Goal: Task Accomplishment & Management: Manage account settings

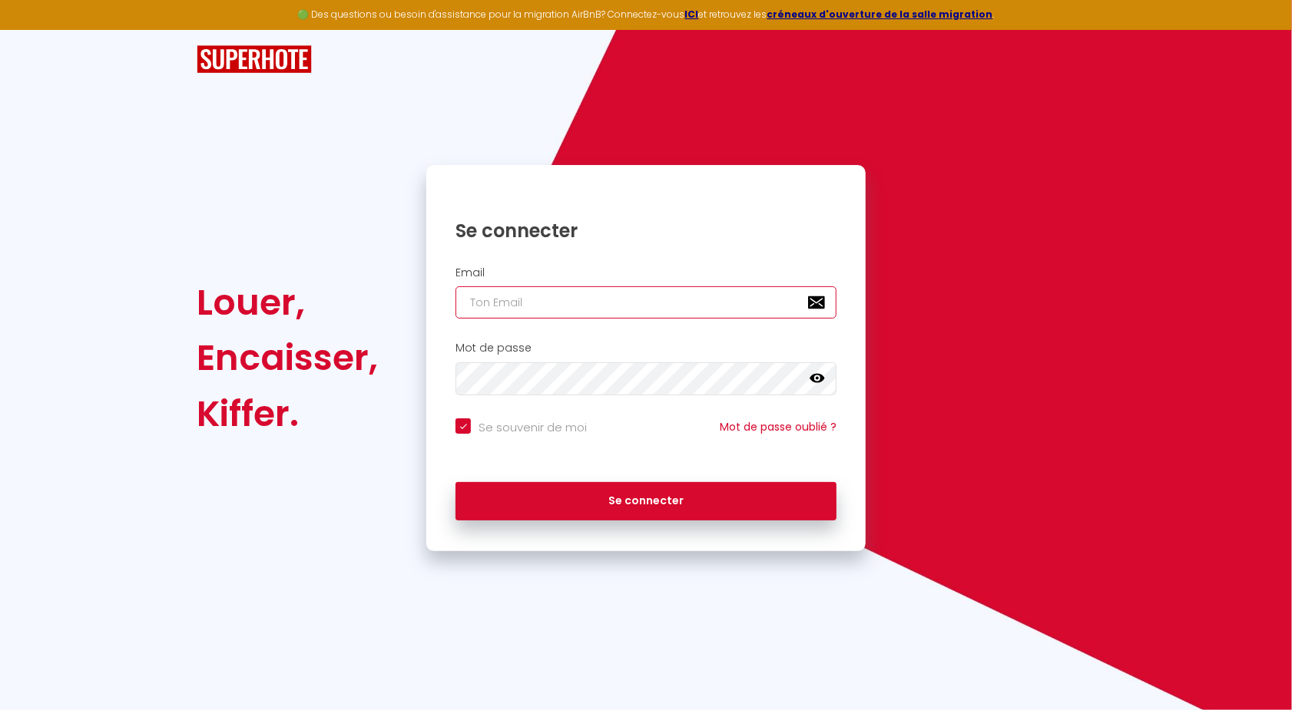
type input "[PERSON_NAME][EMAIL_ADDRESS][DOMAIN_NAME]"
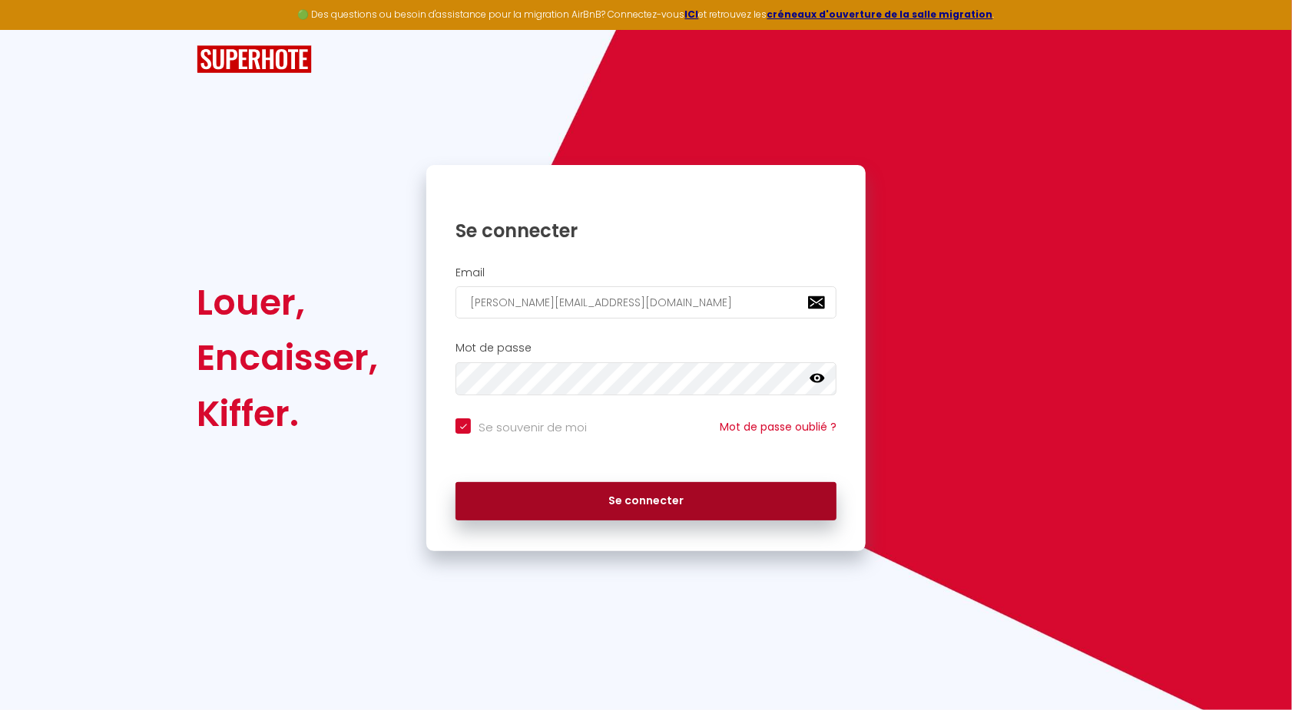
click at [596, 498] on button "Se connecter" at bounding box center [645, 501] width 381 height 38
checkbox input "true"
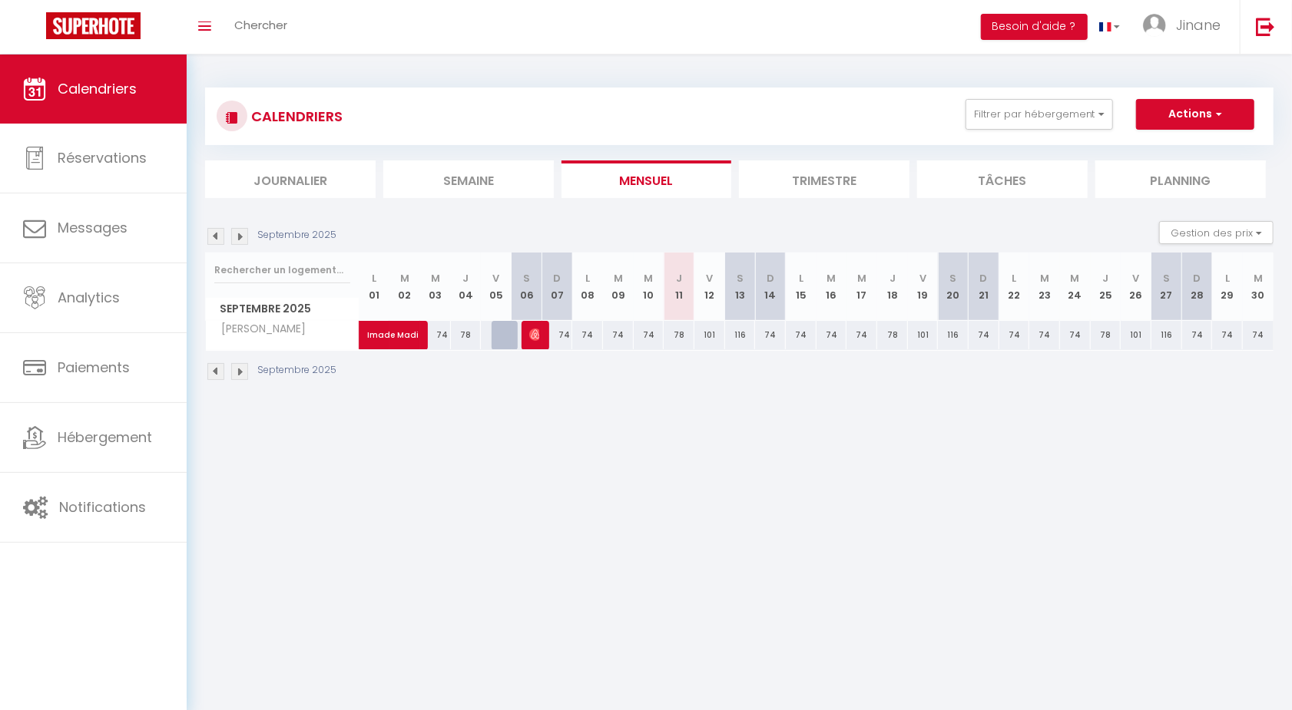
click at [831, 176] on li "Trimestre" at bounding box center [824, 180] width 171 height 38
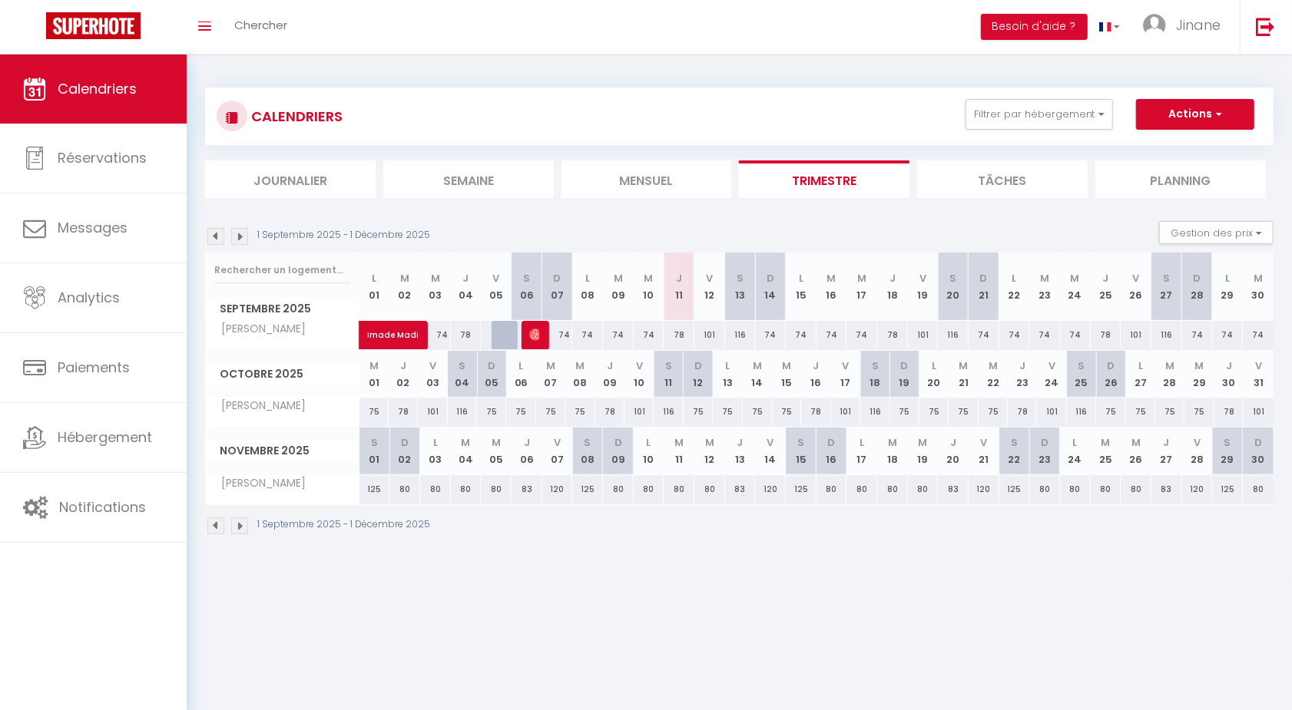
click at [216, 234] on img at bounding box center [215, 236] width 17 height 17
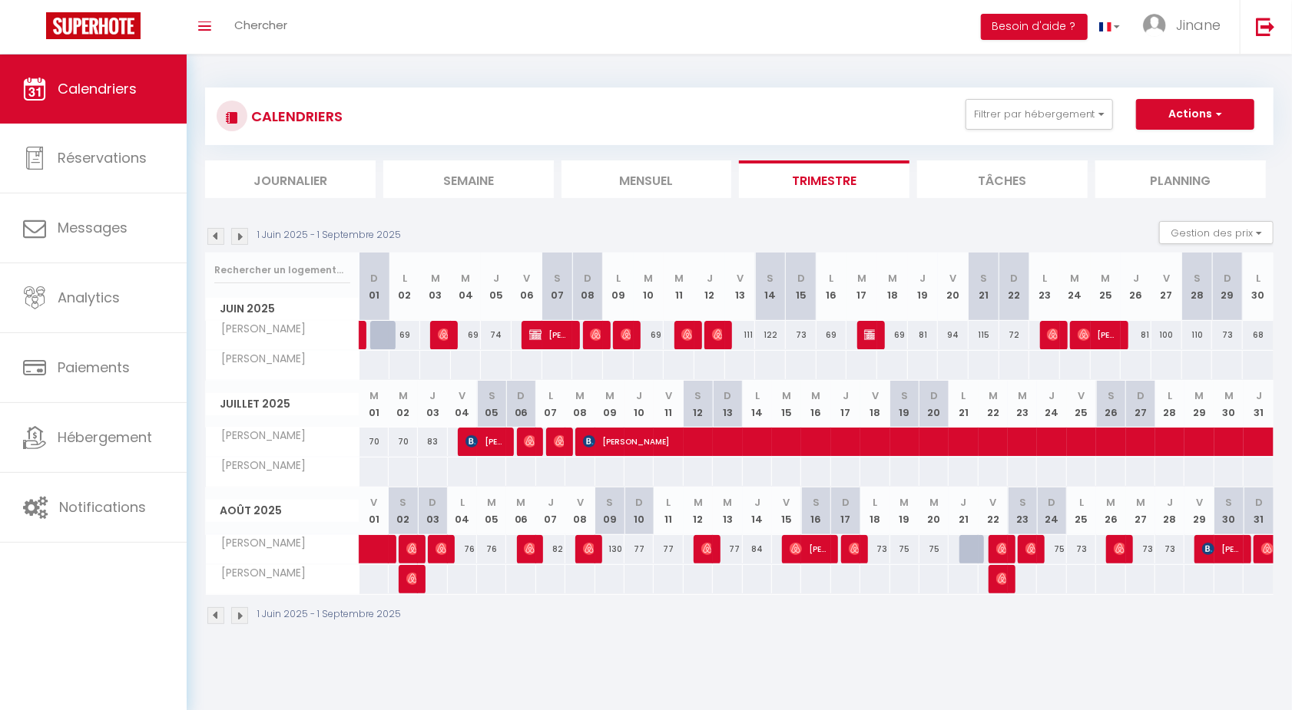
click at [240, 229] on img at bounding box center [239, 236] width 17 height 17
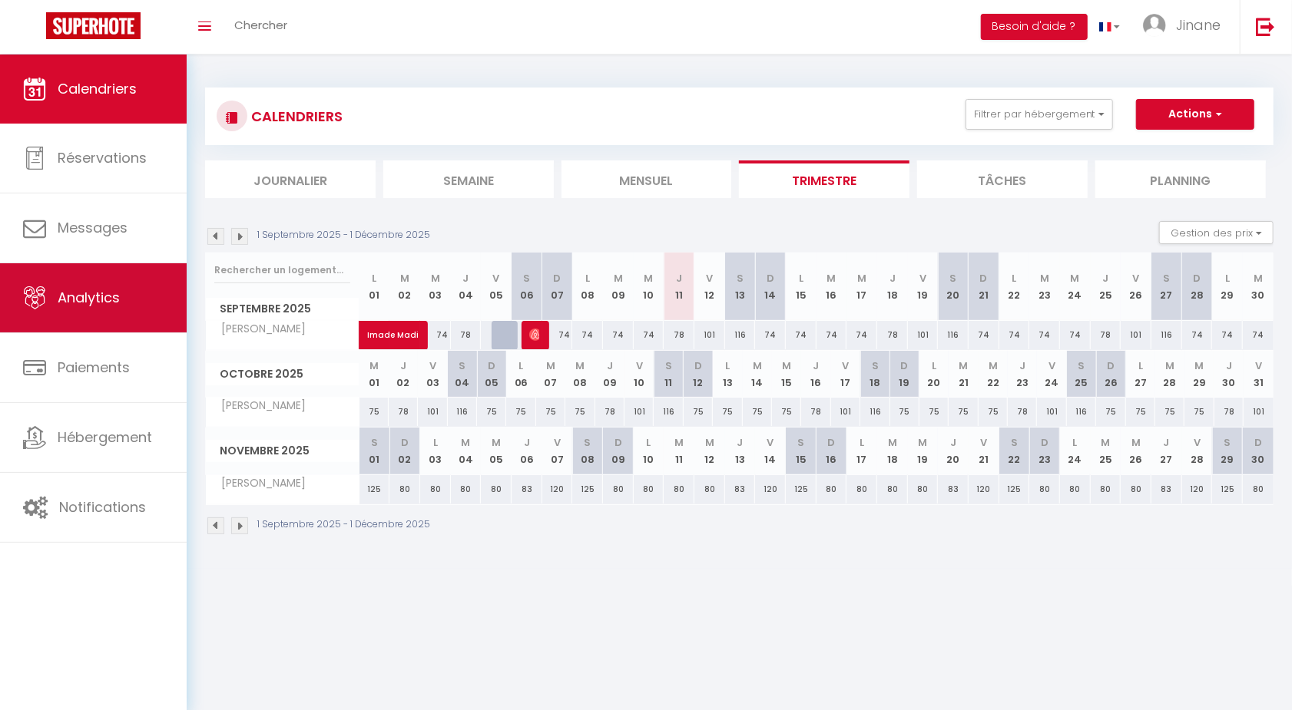
click at [106, 313] on link "Analytics" at bounding box center [93, 297] width 187 height 69
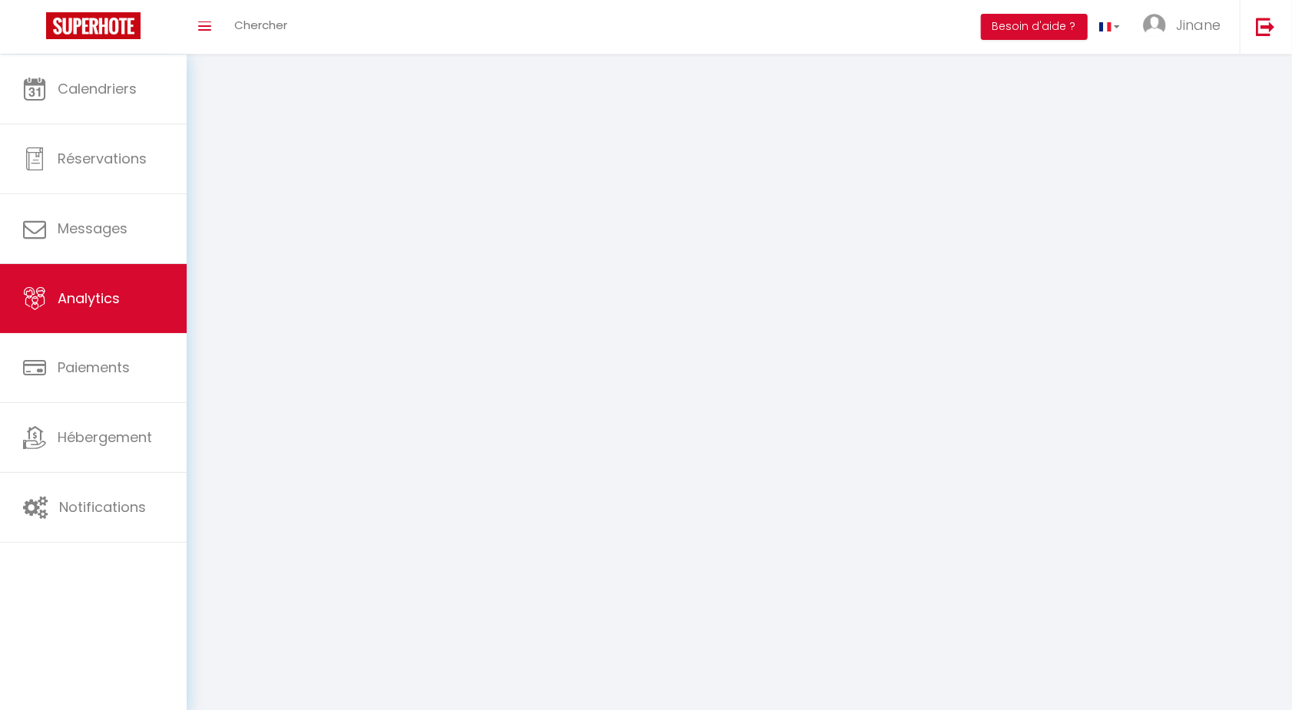
select select "2025"
select select "9"
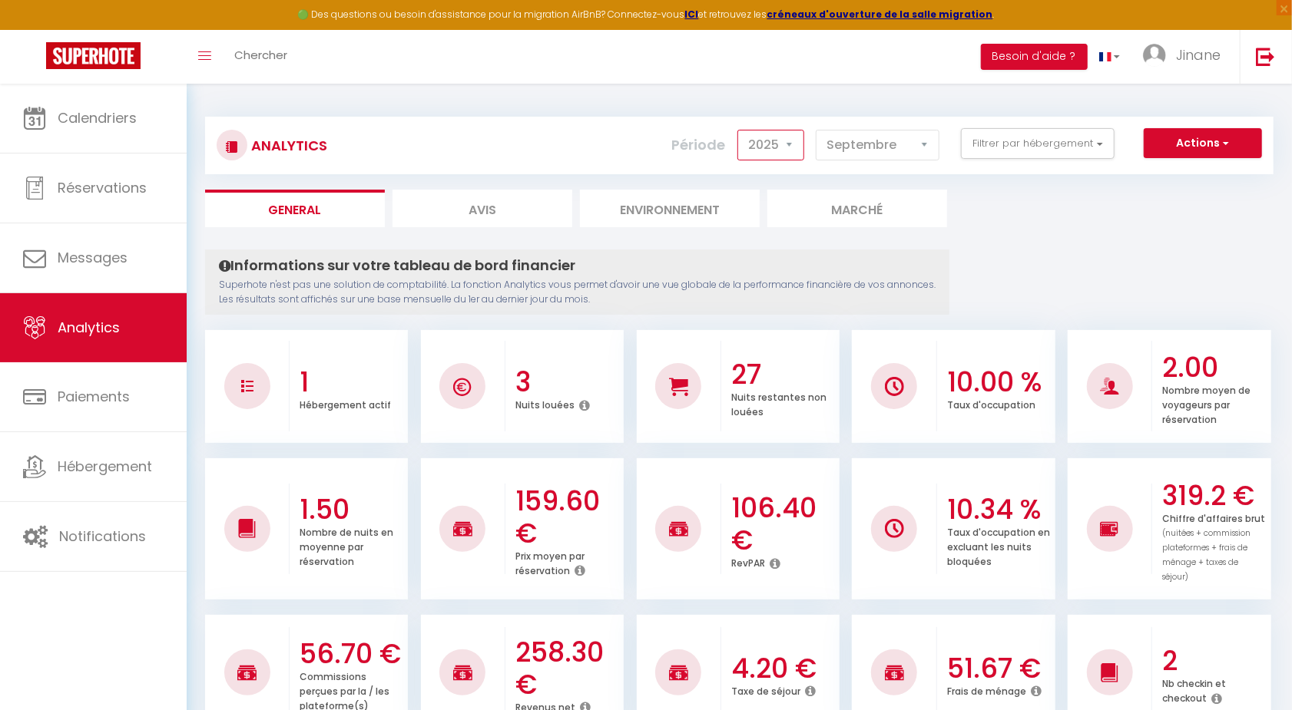
select select "2024"
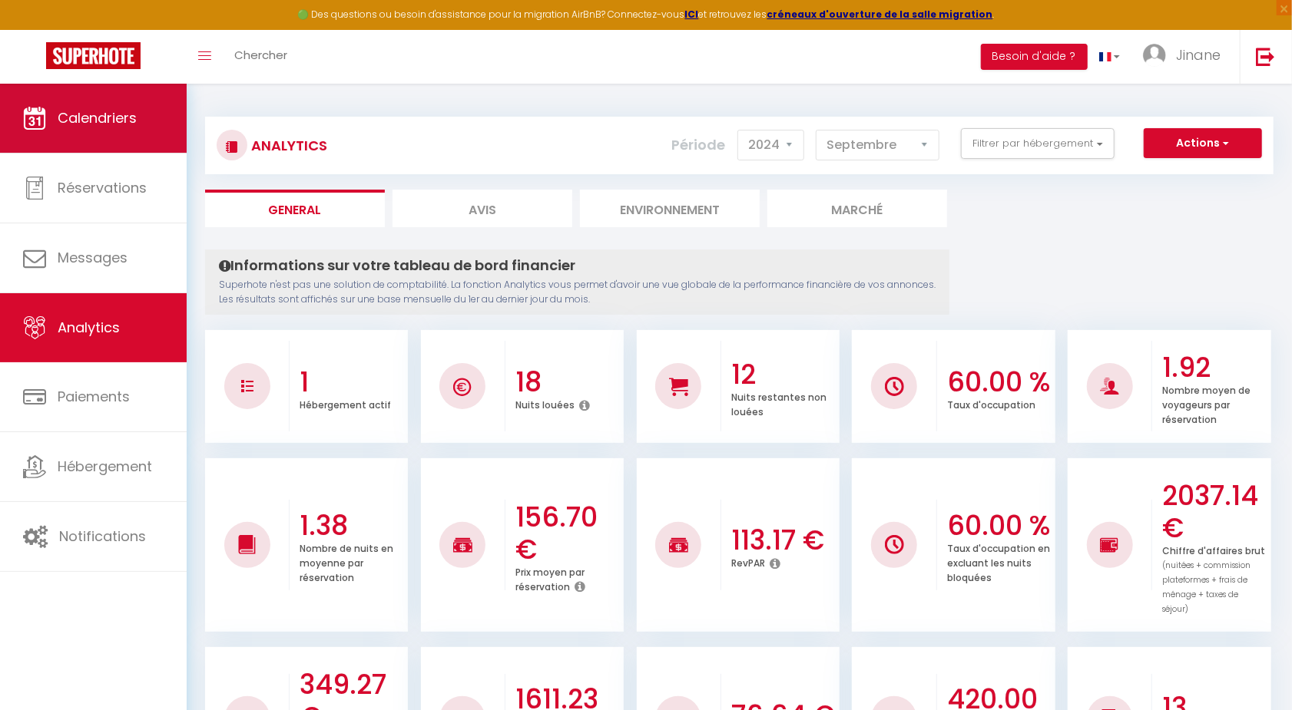
click at [131, 111] on span "Calendriers" at bounding box center [97, 117] width 79 height 19
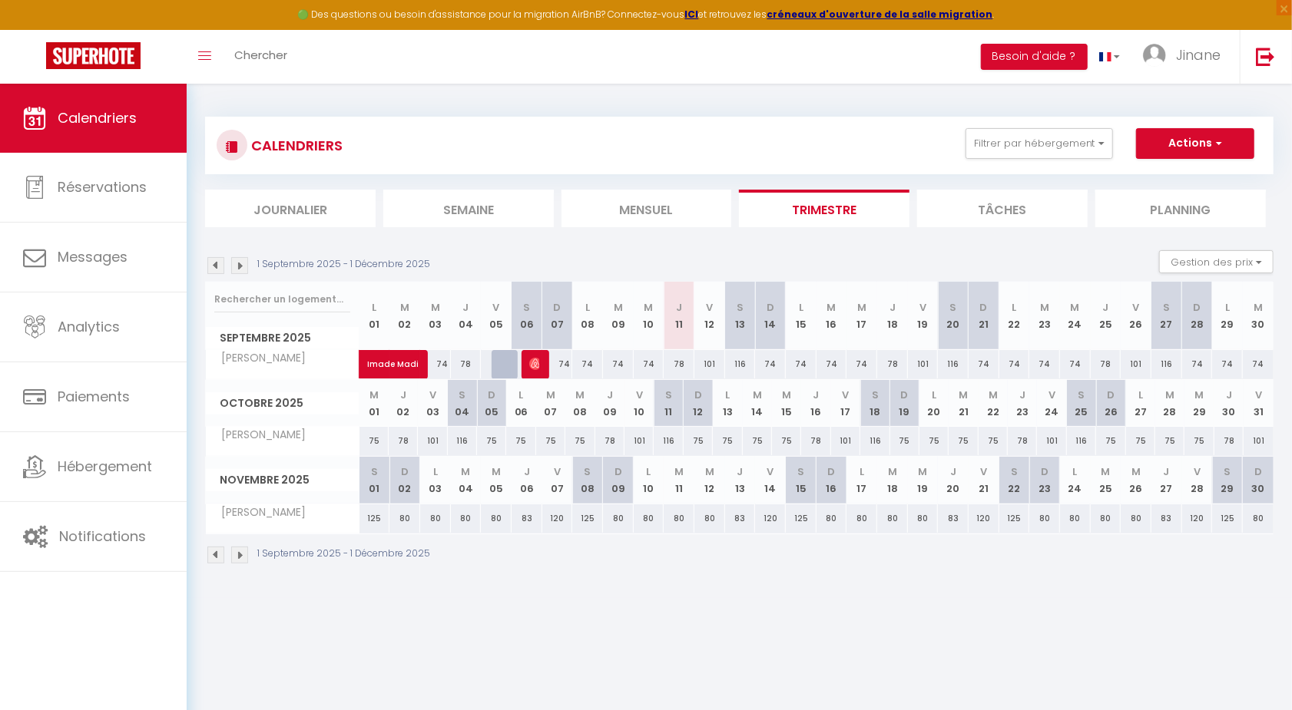
click at [223, 264] on img at bounding box center [215, 265] width 17 height 17
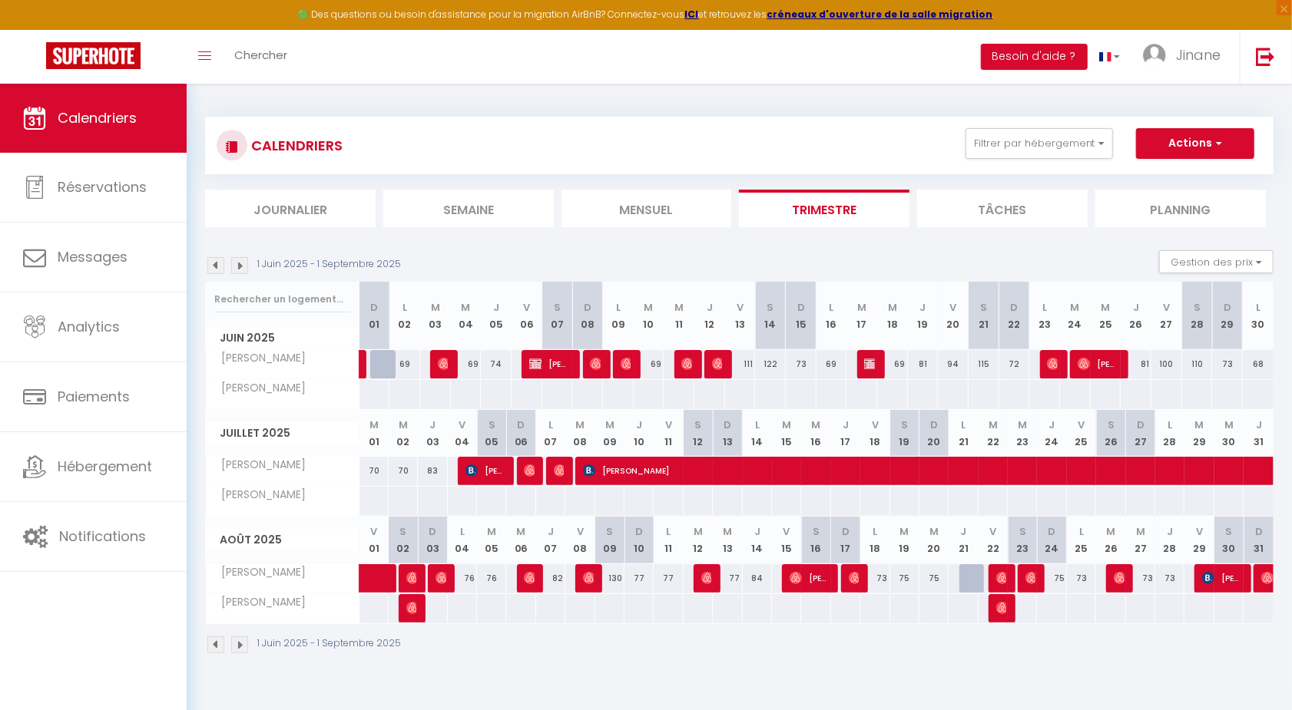
click at [214, 267] on img at bounding box center [215, 265] width 17 height 17
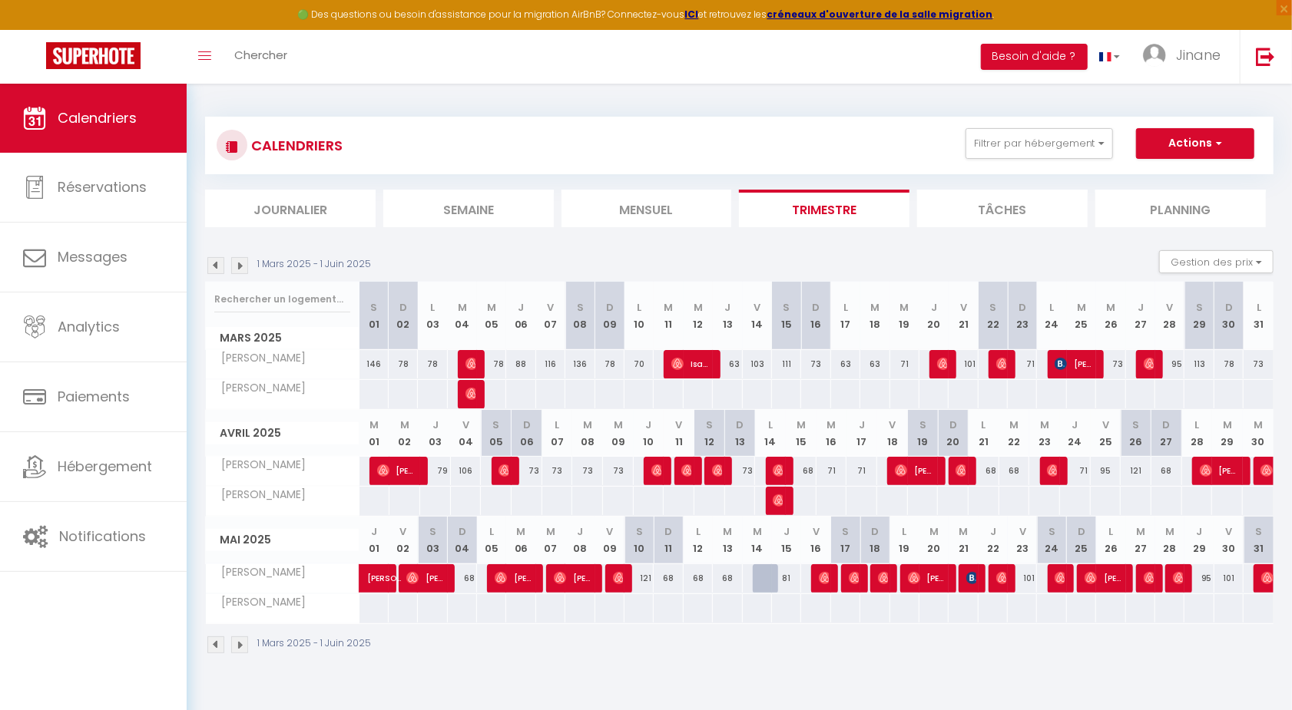
click at [214, 264] on img at bounding box center [215, 265] width 17 height 17
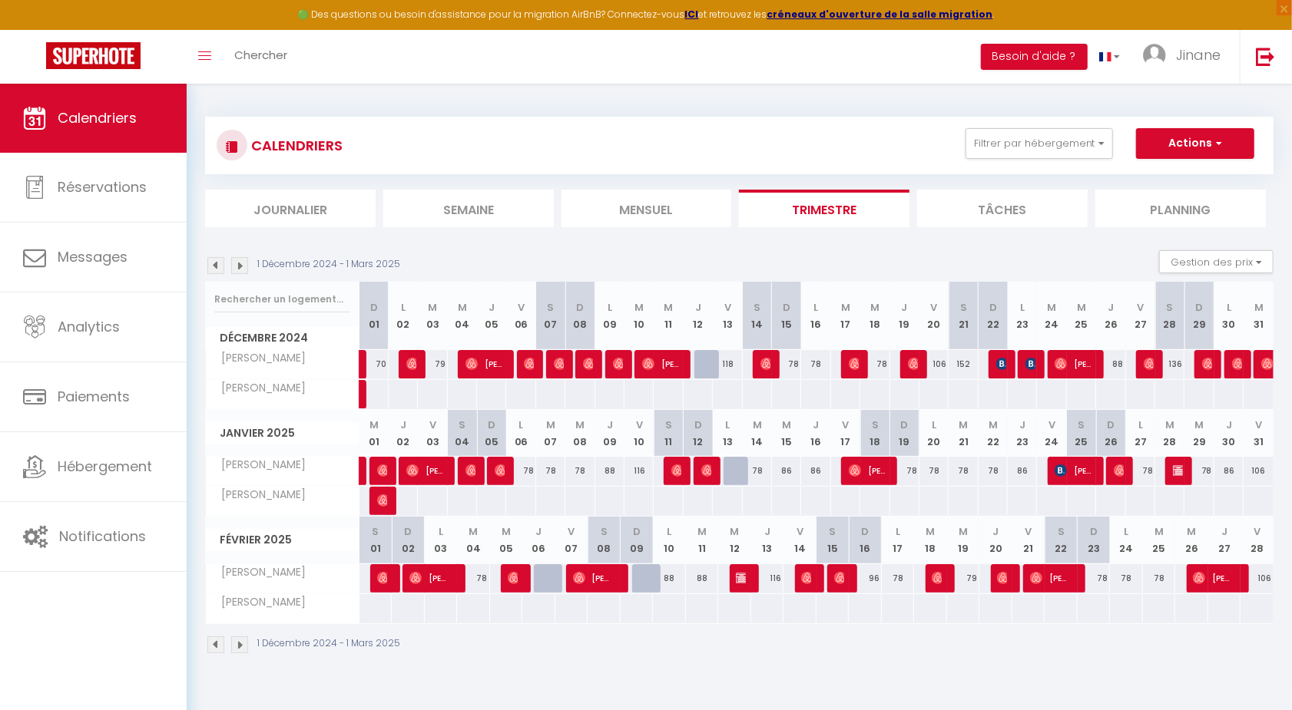
click at [213, 263] on img at bounding box center [215, 265] width 17 height 17
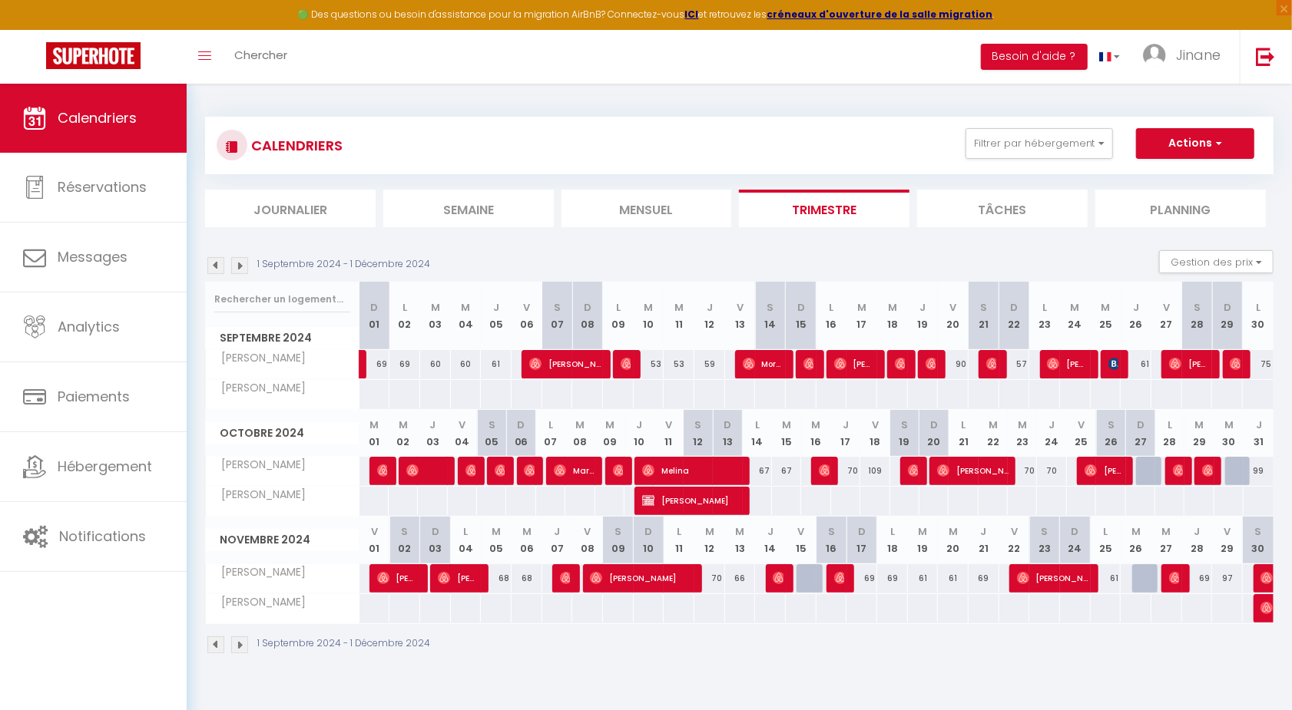
click at [762, 362] on span "Morane [PERSON_NAME]" at bounding box center [763, 363] width 41 height 29
select select "OK"
select select "1"
select select "0"
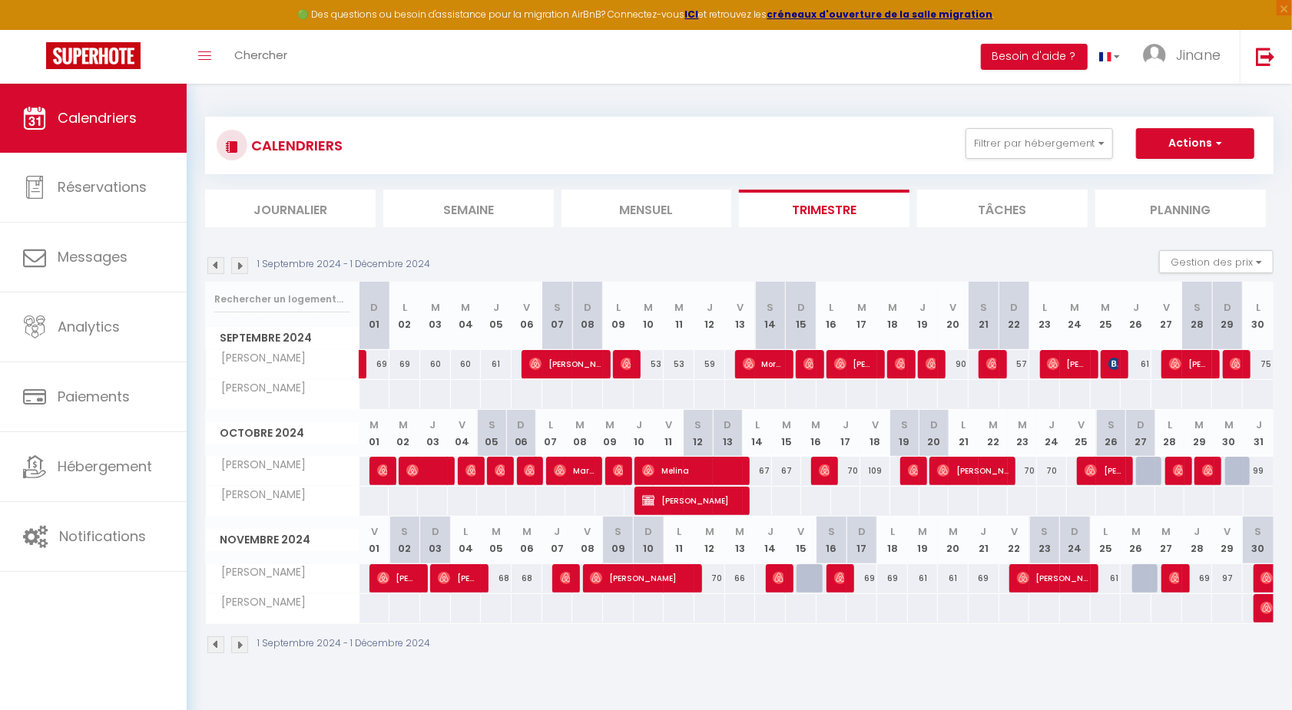
select select "1"
select select
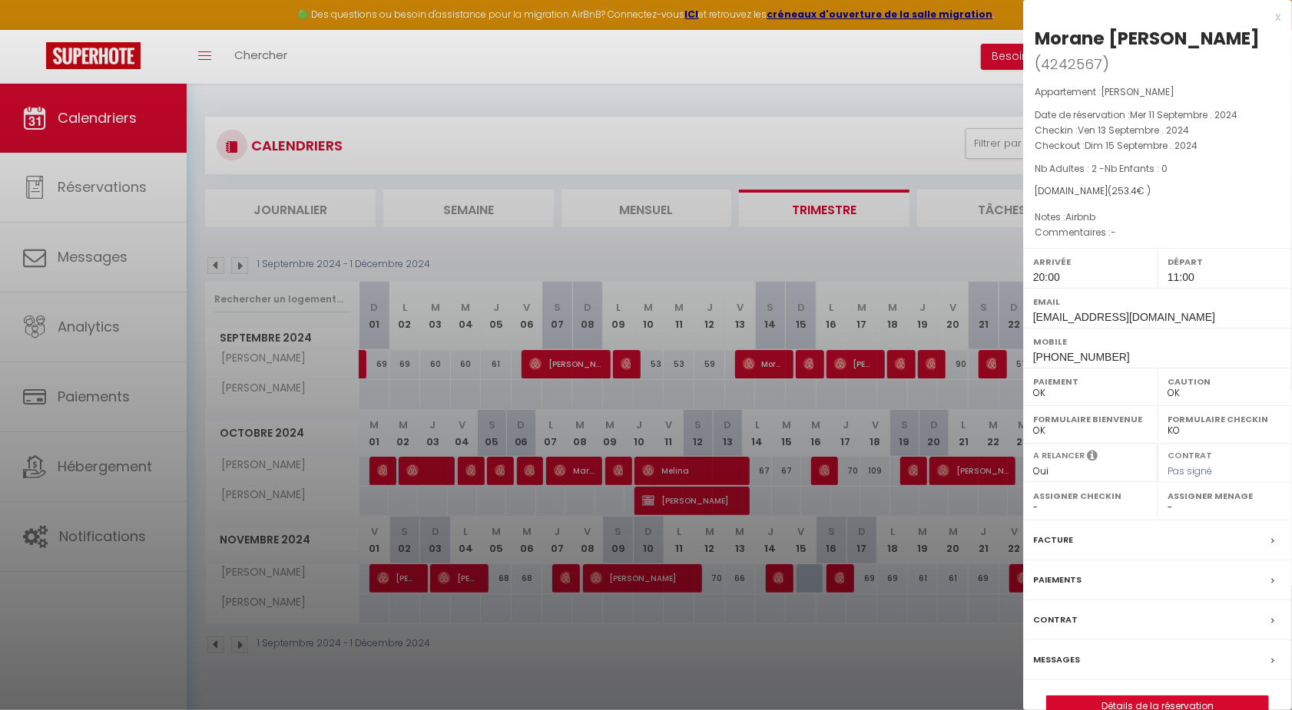
click at [572, 638] on div at bounding box center [646, 355] width 1292 height 710
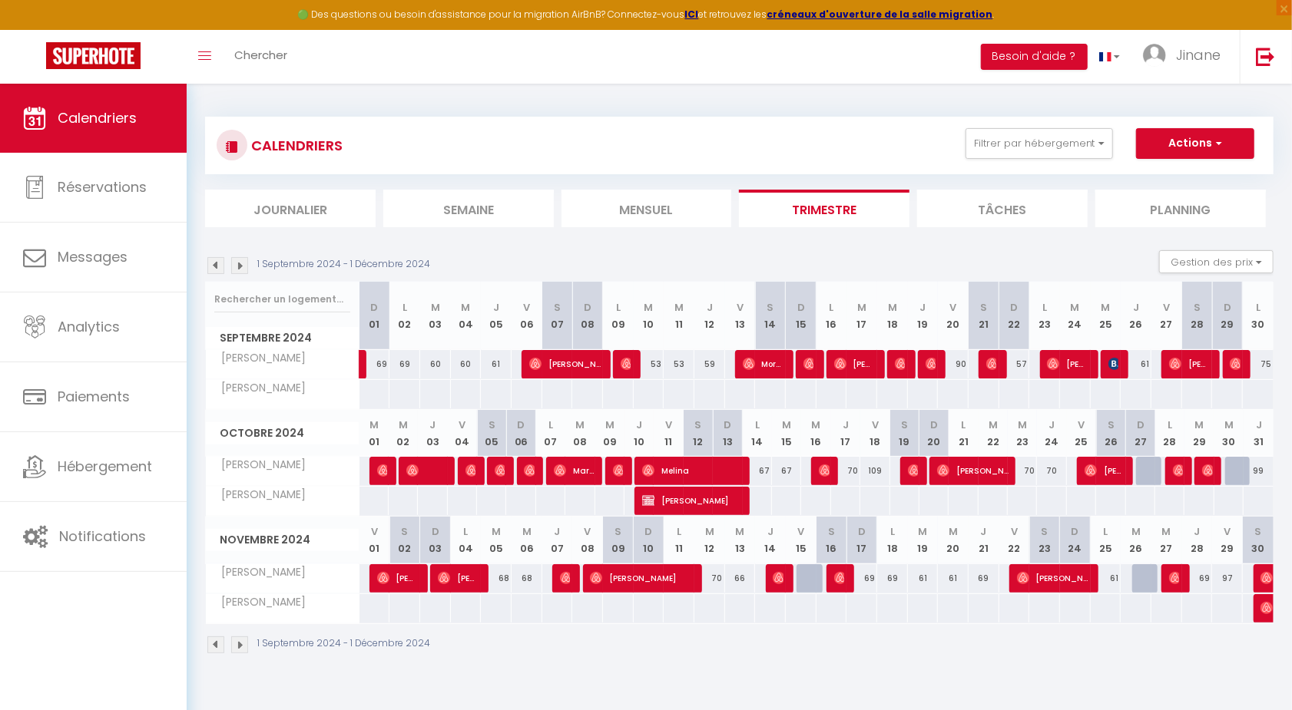
click at [238, 267] on img at bounding box center [239, 265] width 17 height 17
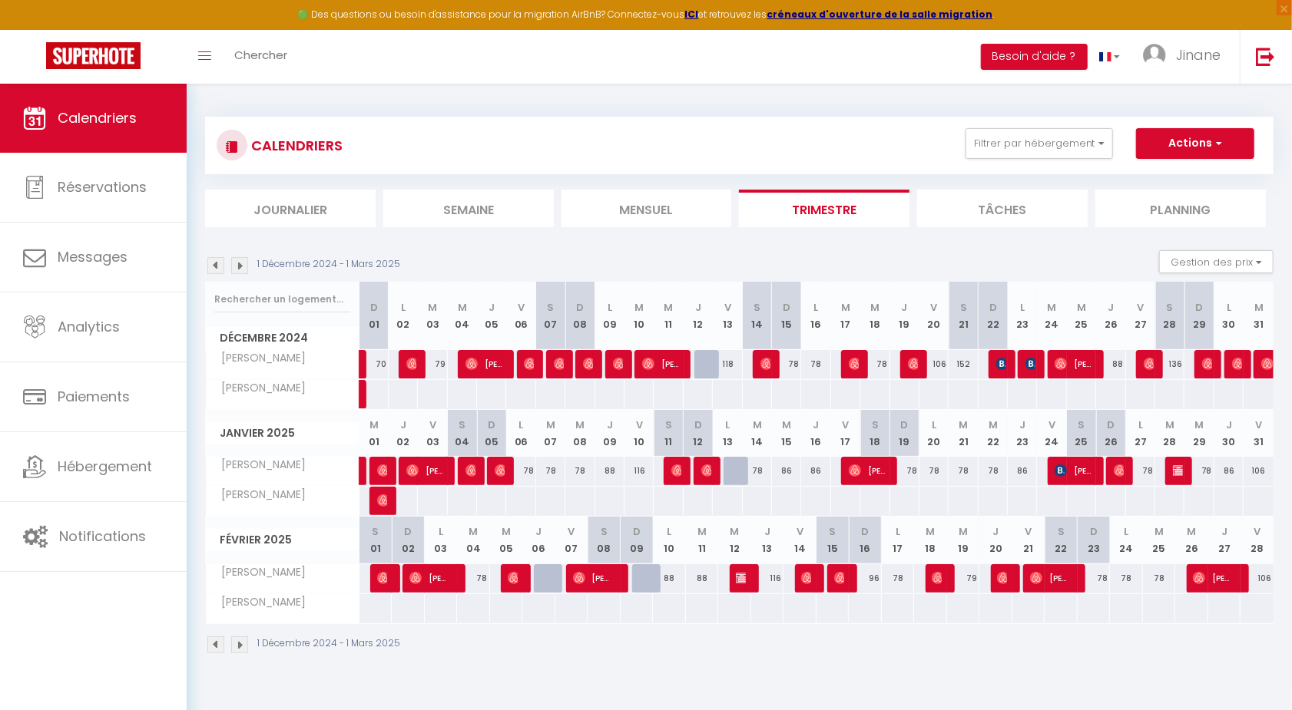
click at [238, 268] on img at bounding box center [239, 265] width 17 height 17
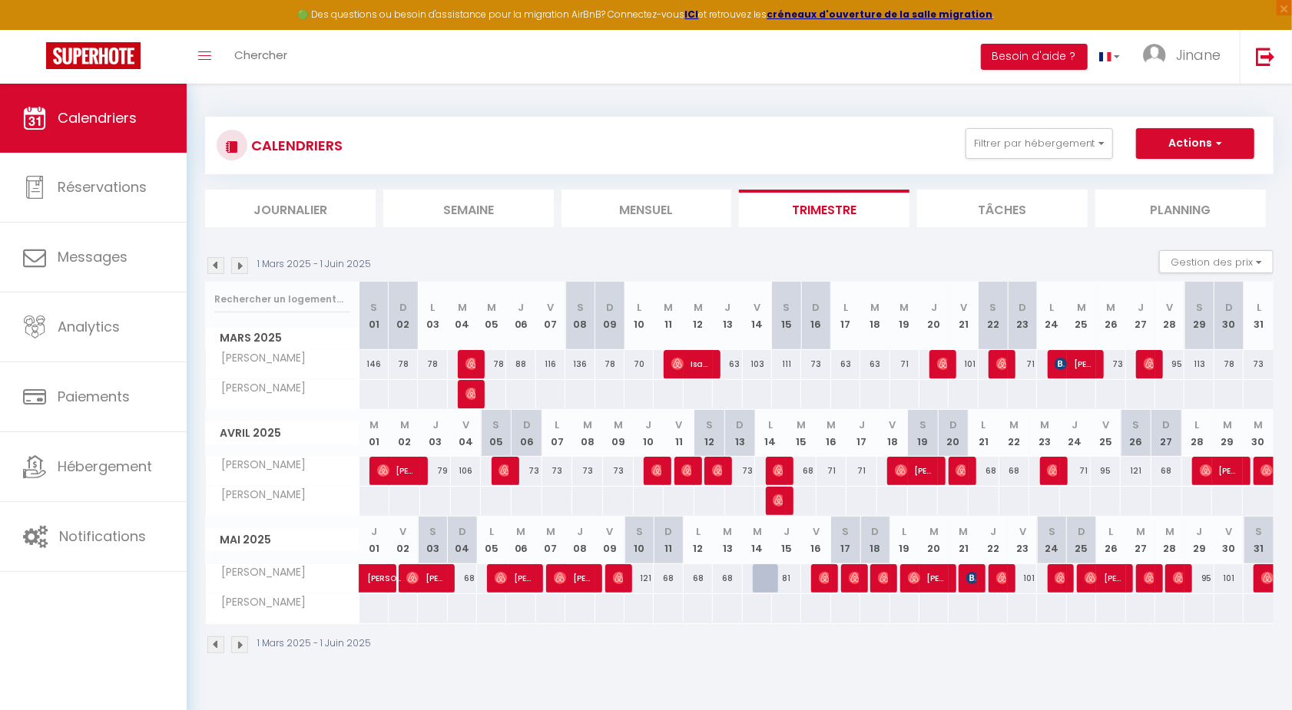
click at [237, 267] on img at bounding box center [239, 265] width 17 height 17
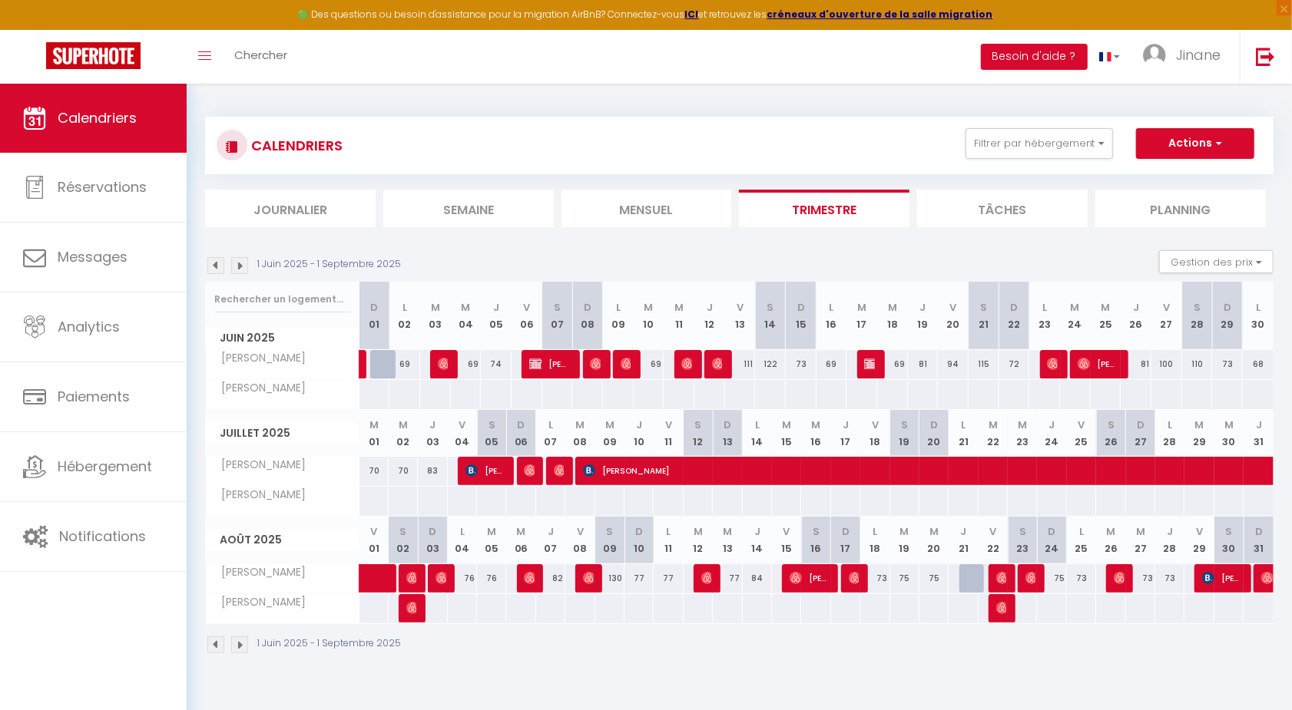
click at [237, 267] on img at bounding box center [239, 265] width 17 height 17
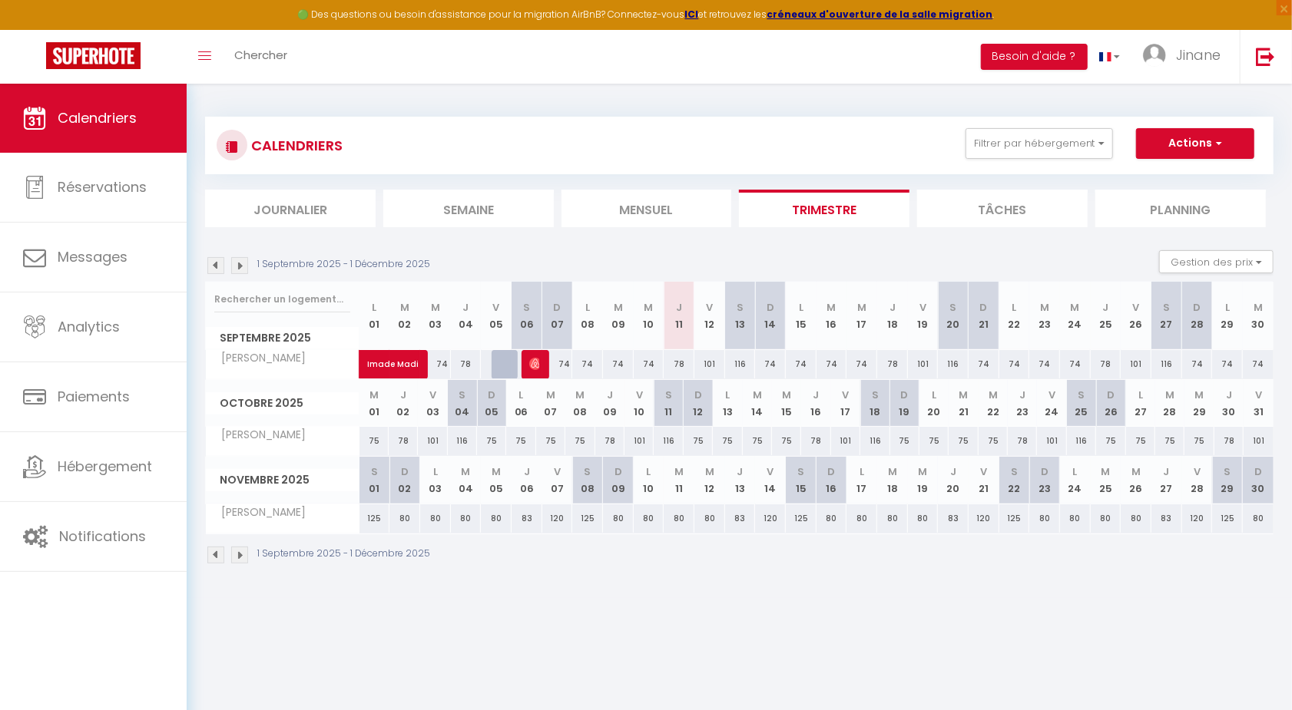
click at [679, 361] on div "78" at bounding box center [679, 364] width 31 height 28
type input "78"
type input "Jeu 11 Septembre 2025"
type input "Ven 12 Septembre 2025"
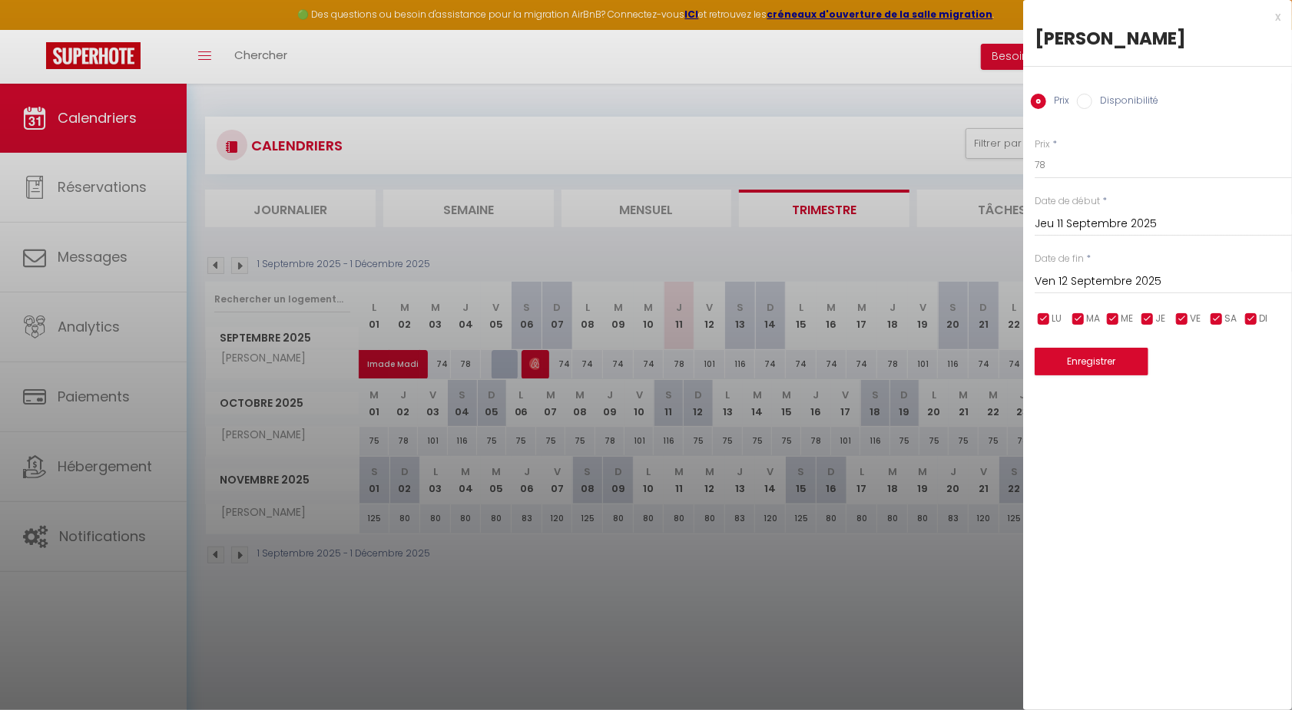
click at [954, 94] on div at bounding box center [646, 355] width 1292 height 710
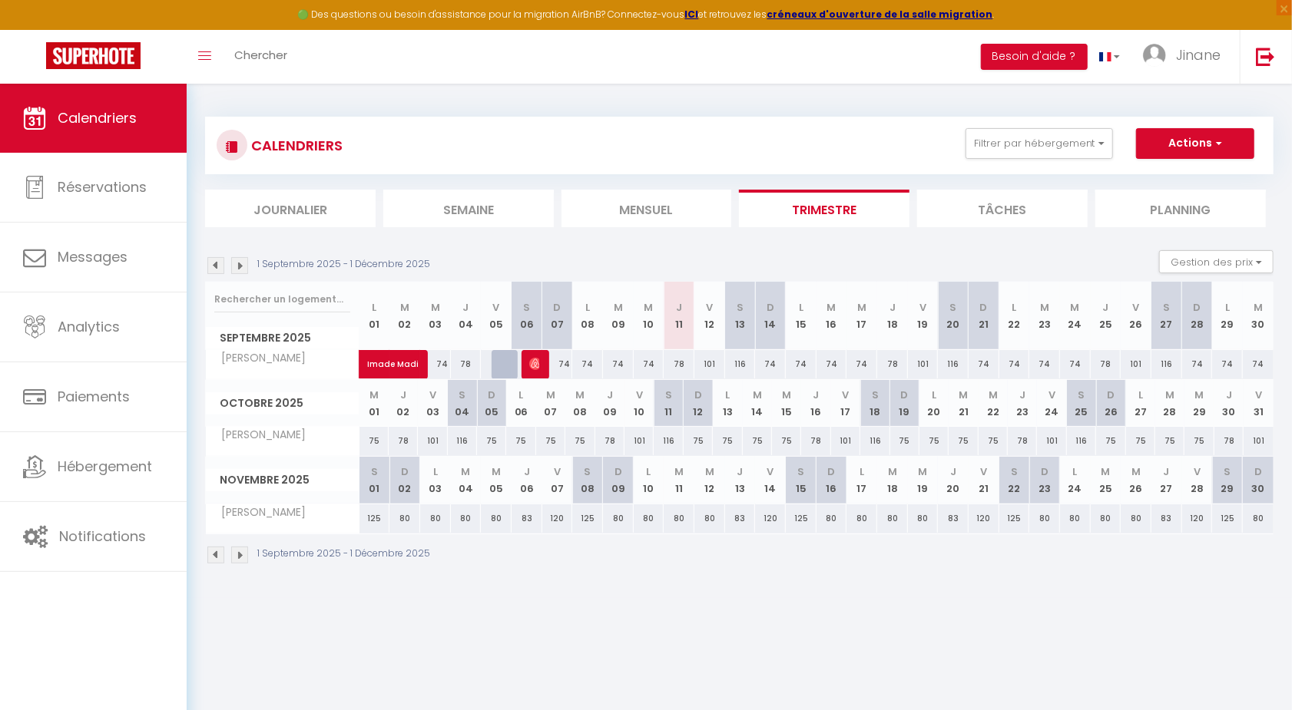
click at [680, 362] on div "78" at bounding box center [679, 364] width 31 height 28
type input "78"
type input "Jeu 11 Septembre 2025"
type input "Ven 12 Septembre 2025"
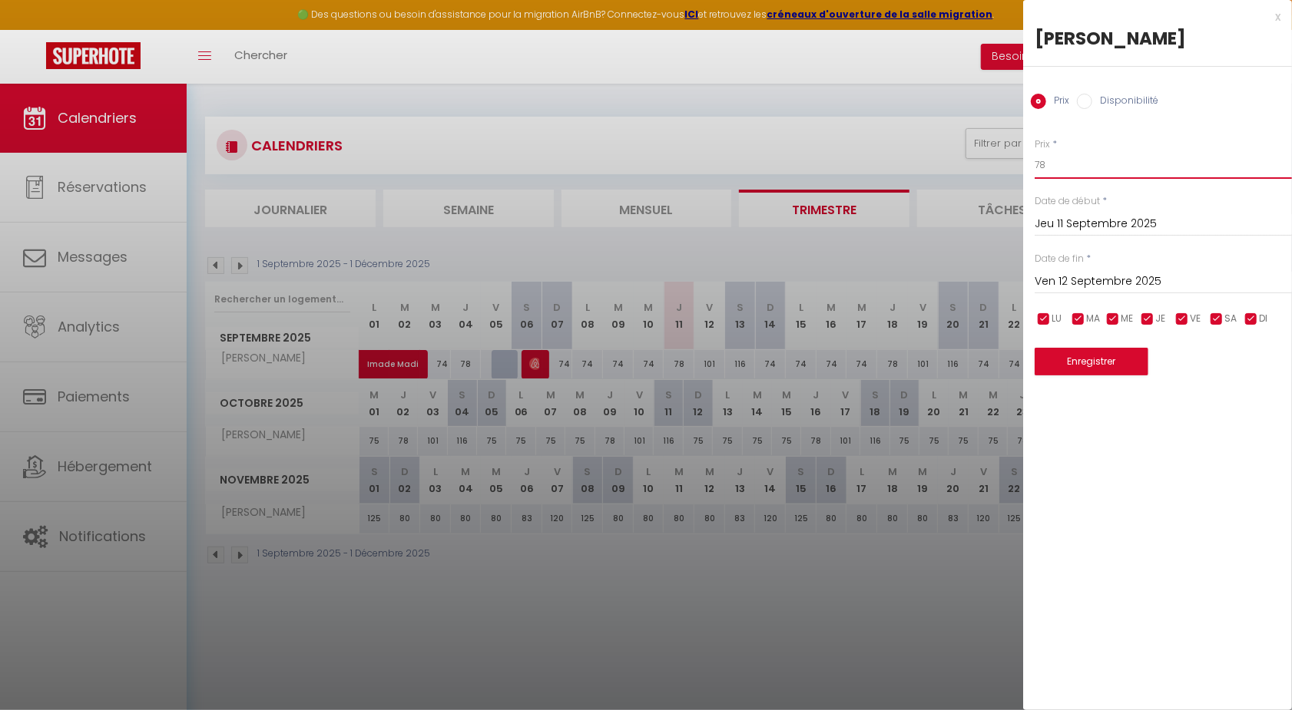
click at [1065, 166] on input "78" at bounding box center [1163, 165] width 257 height 28
type input "73"
click at [1105, 360] on button "Enregistrer" at bounding box center [1092, 362] width 114 height 28
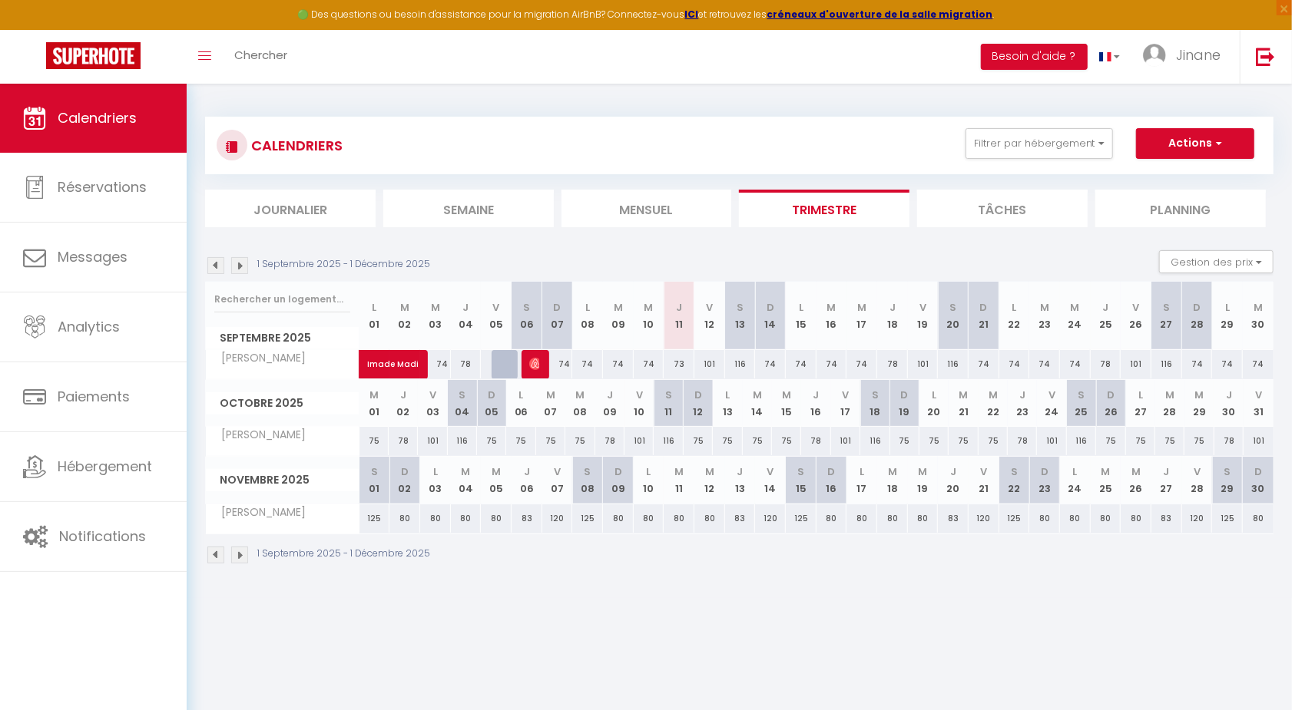
click at [681, 366] on div "73" at bounding box center [679, 364] width 31 height 28
type input "73"
type input "Jeu 11 Septembre 2025"
type input "Ven 12 Septembre 2025"
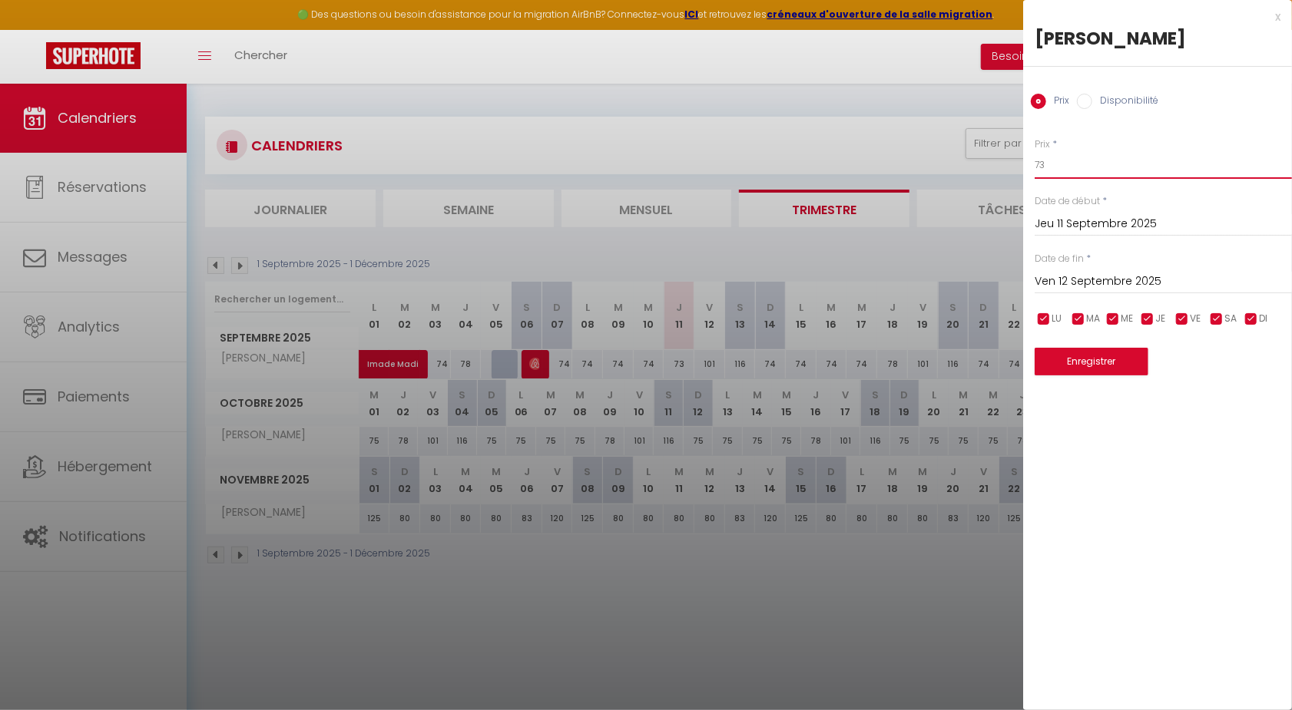
click at [1056, 165] on input "73" at bounding box center [1163, 165] width 257 height 28
type input "72"
click at [1098, 361] on button "Enregistrer" at bounding box center [1092, 362] width 114 height 28
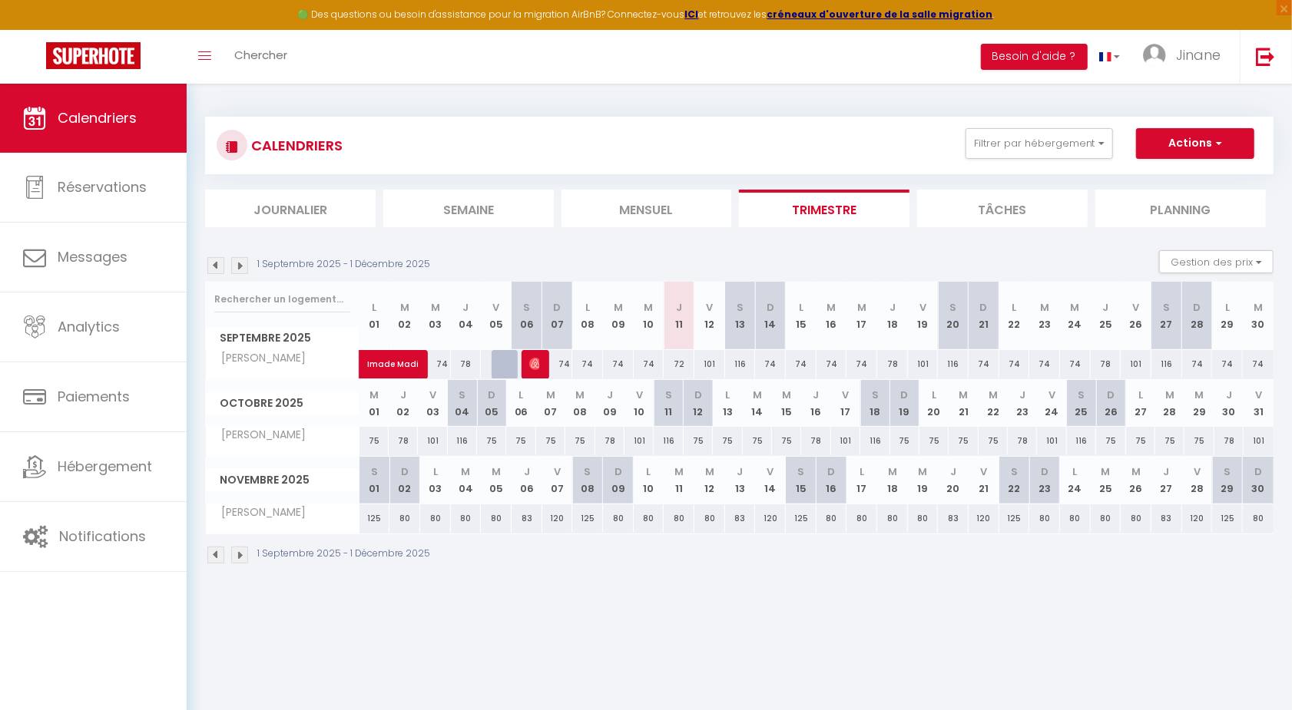
click at [684, 356] on div "72" at bounding box center [679, 364] width 31 height 28
type input "72"
type input "Jeu 11 Septembre 2025"
type input "Ven 12 Septembre 2025"
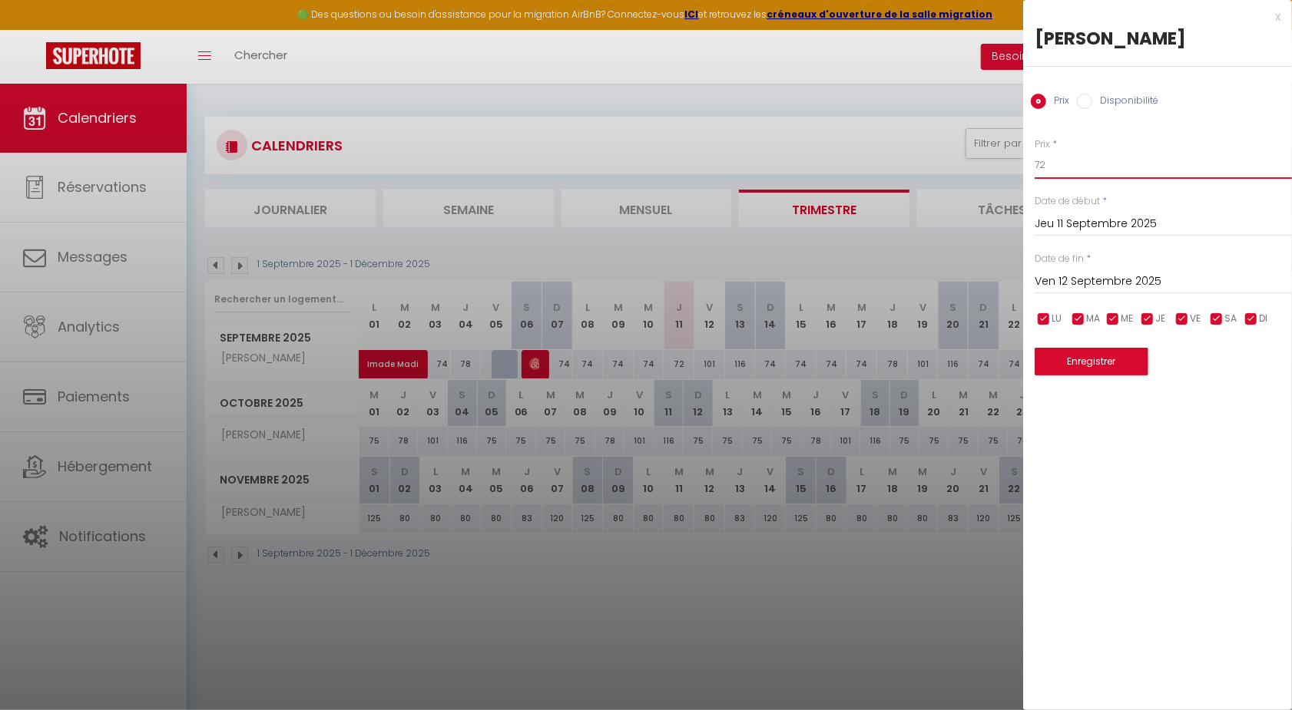
click at [1096, 156] on input "72" at bounding box center [1163, 165] width 257 height 28
type input "2"
type input "73"
click at [1052, 366] on button "Enregistrer" at bounding box center [1092, 362] width 114 height 28
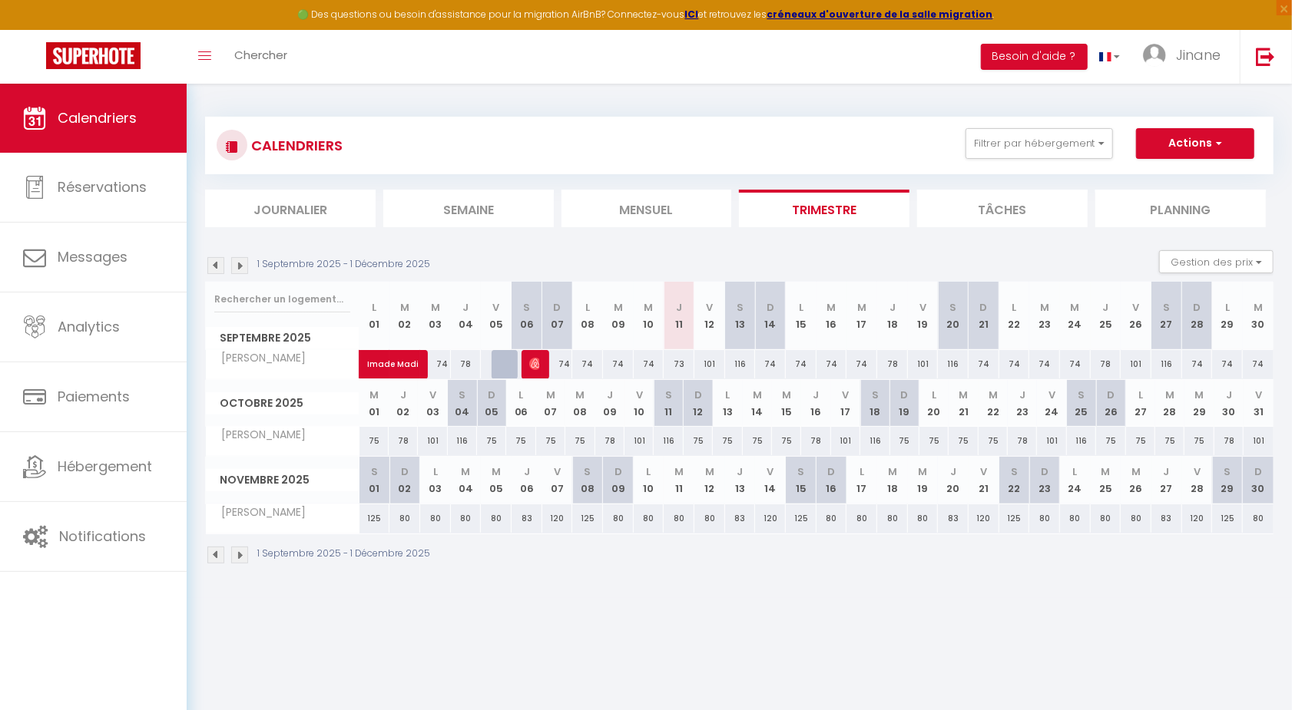
click at [744, 357] on div "116" at bounding box center [740, 364] width 31 height 28
type input "116"
type input "[PERSON_NAME] 13 Septembre 2025"
type input "Dim 14 Septembre 2025"
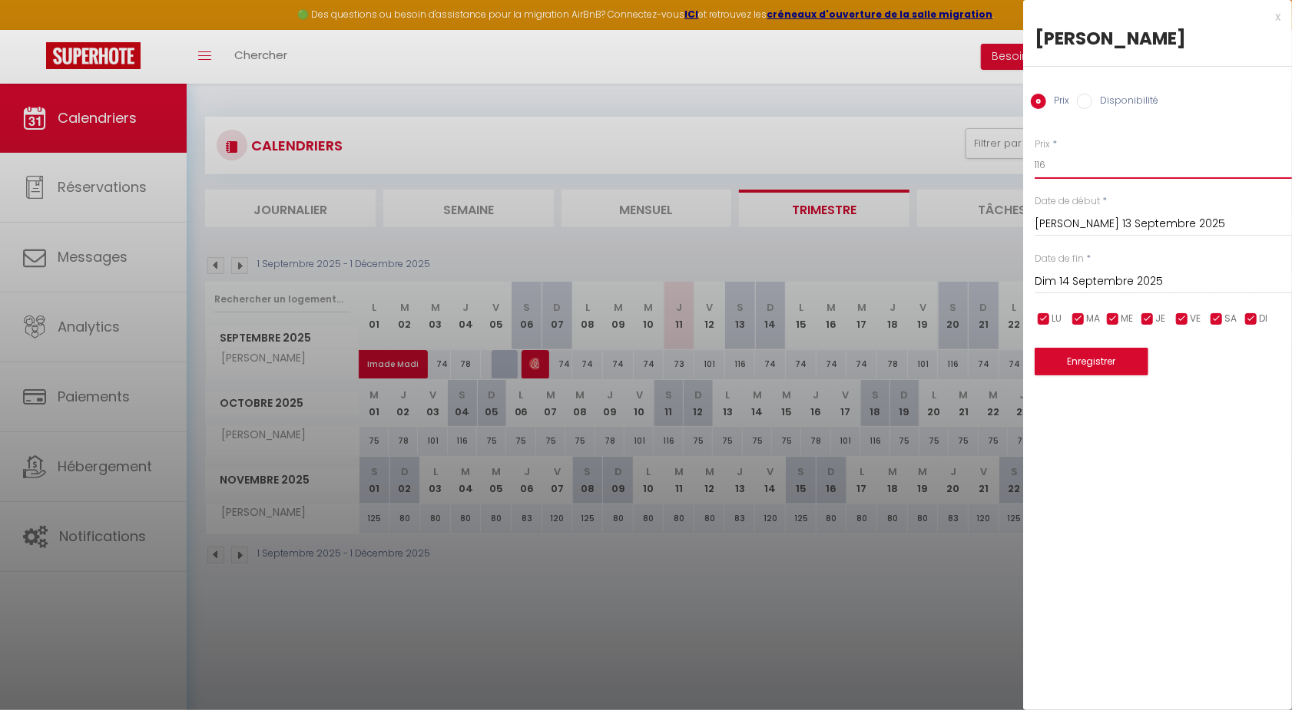
click at [1063, 159] on input "116" at bounding box center [1163, 165] width 257 height 28
type input "114"
click at [1103, 356] on button "Enregistrer" at bounding box center [1092, 362] width 114 height 28
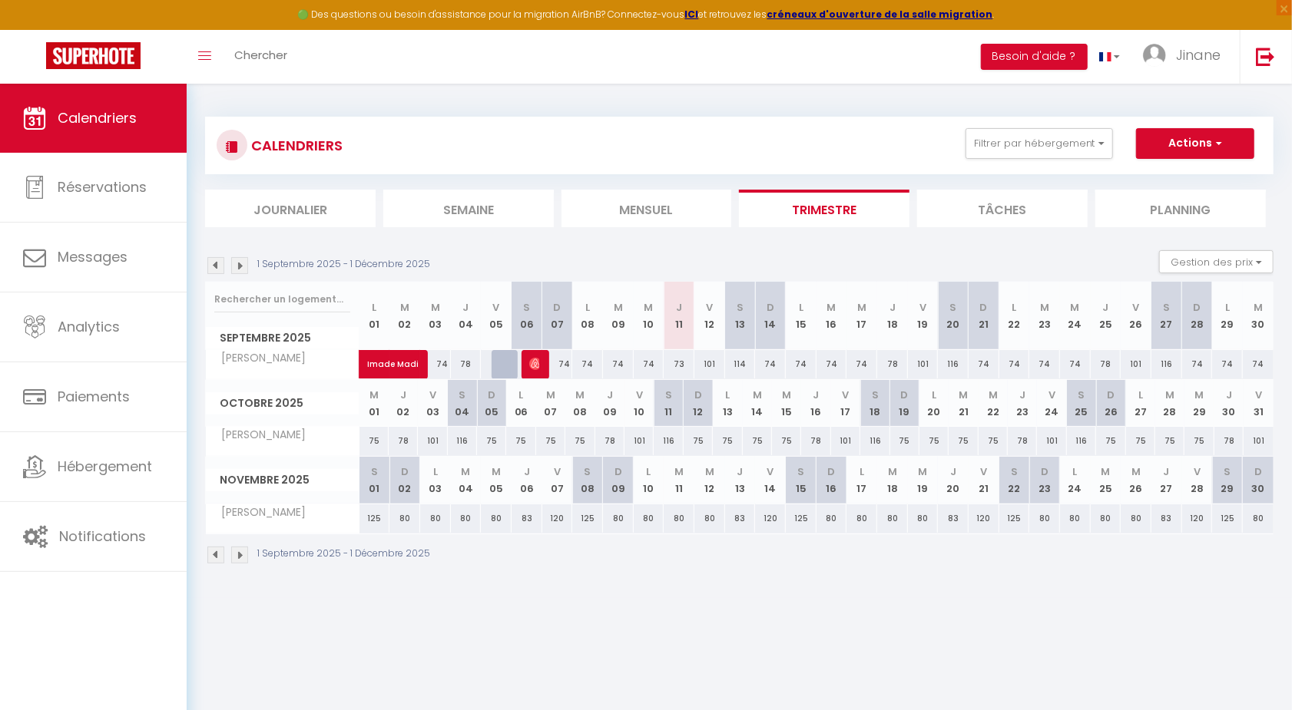
click at [526, 362] on div at bounding box center [537, 364] width 31 height 29
click at [534, 362] on img at bounding box center [535, 364] width 12 height 12
select select "7439"
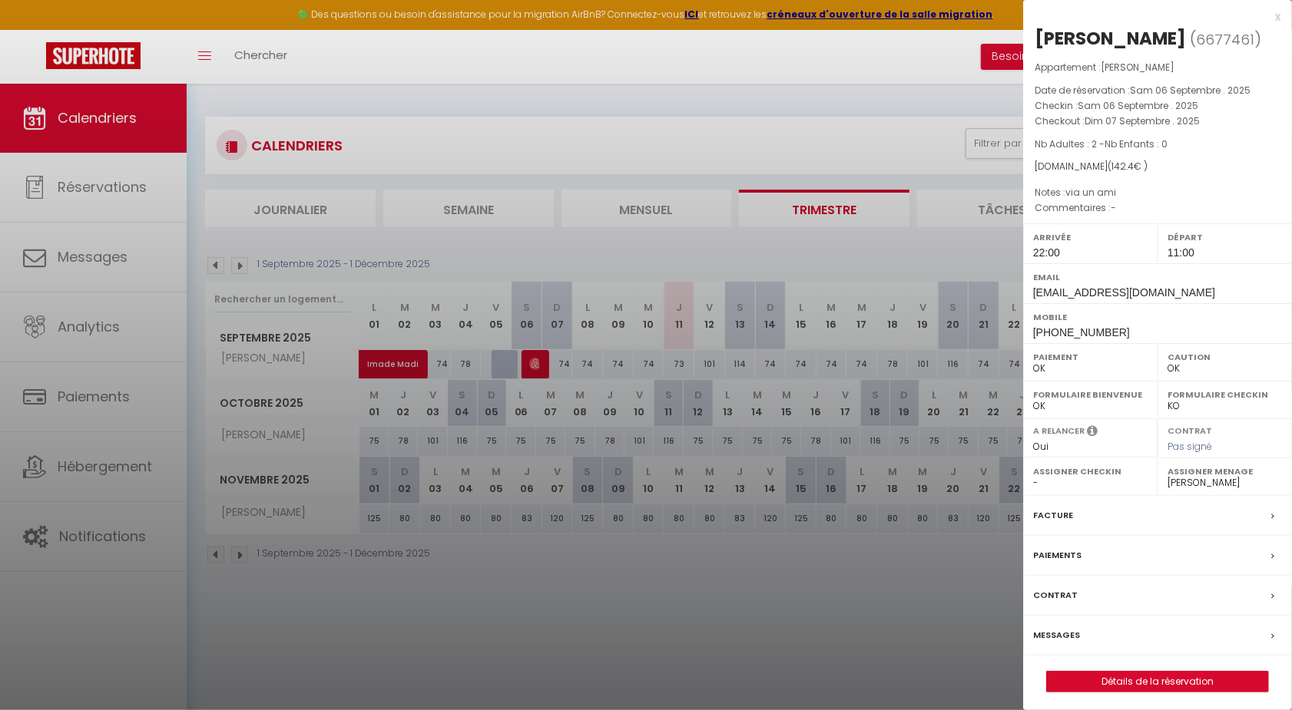
click at [525, 608] on div at bounding box center [646, 355] width 1292 height 710
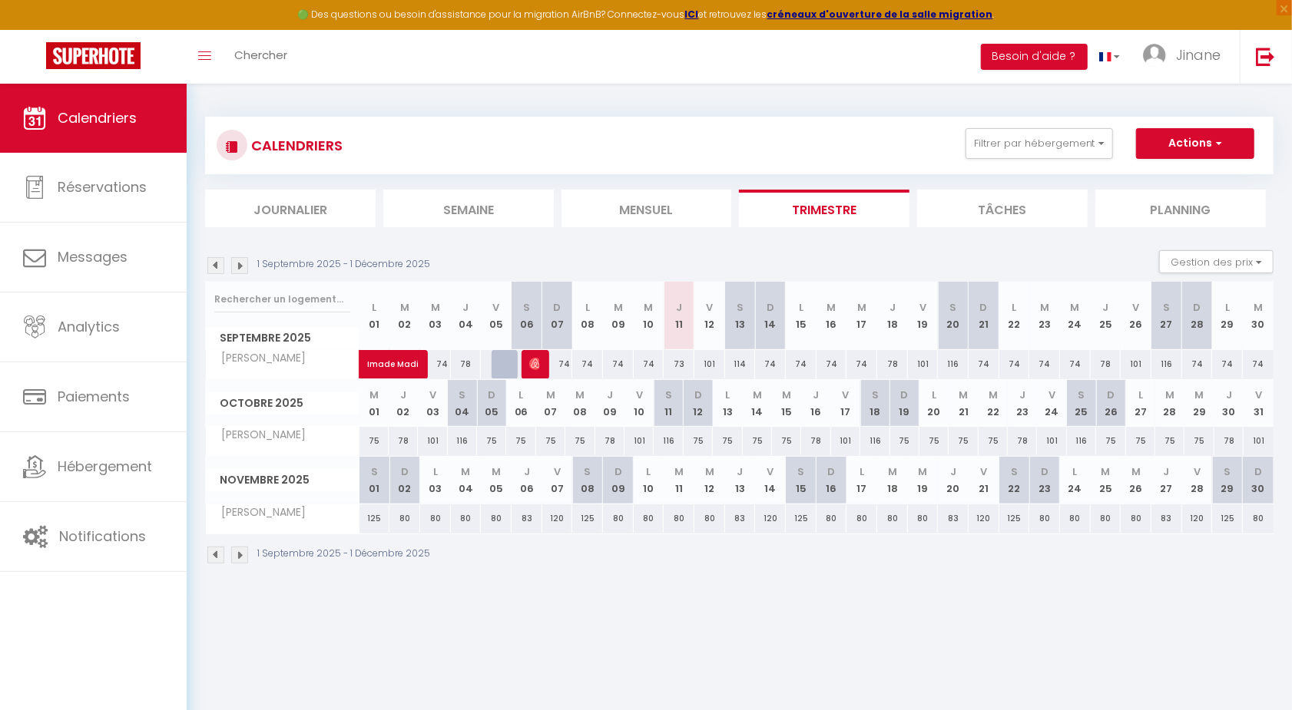
click at [506, 365] on div at bounding box center [507, 364] width 31 height 29
type input "100"
type input "Ven 05 Septembre 2025"
type input "[PERSON_NAME] 06 Septembre 2025"
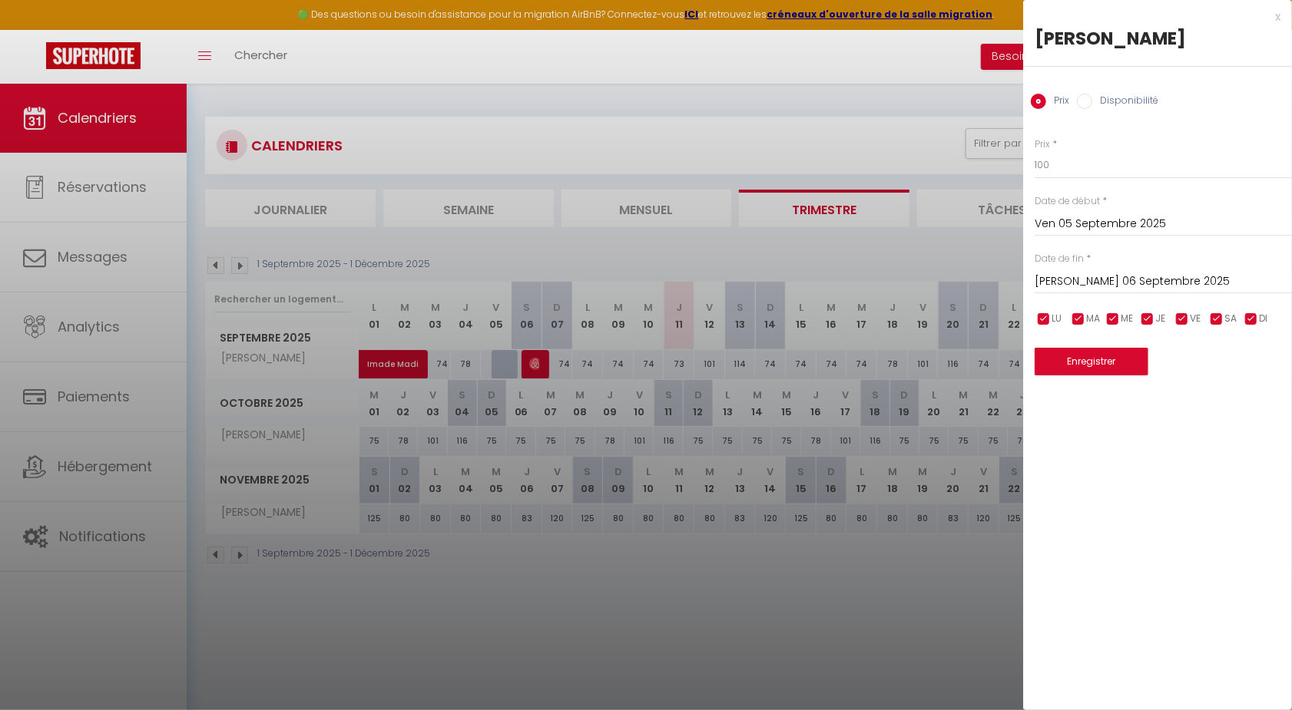
click at [528, 536] on div at bounding box center [646, 355] width 1292 height 710
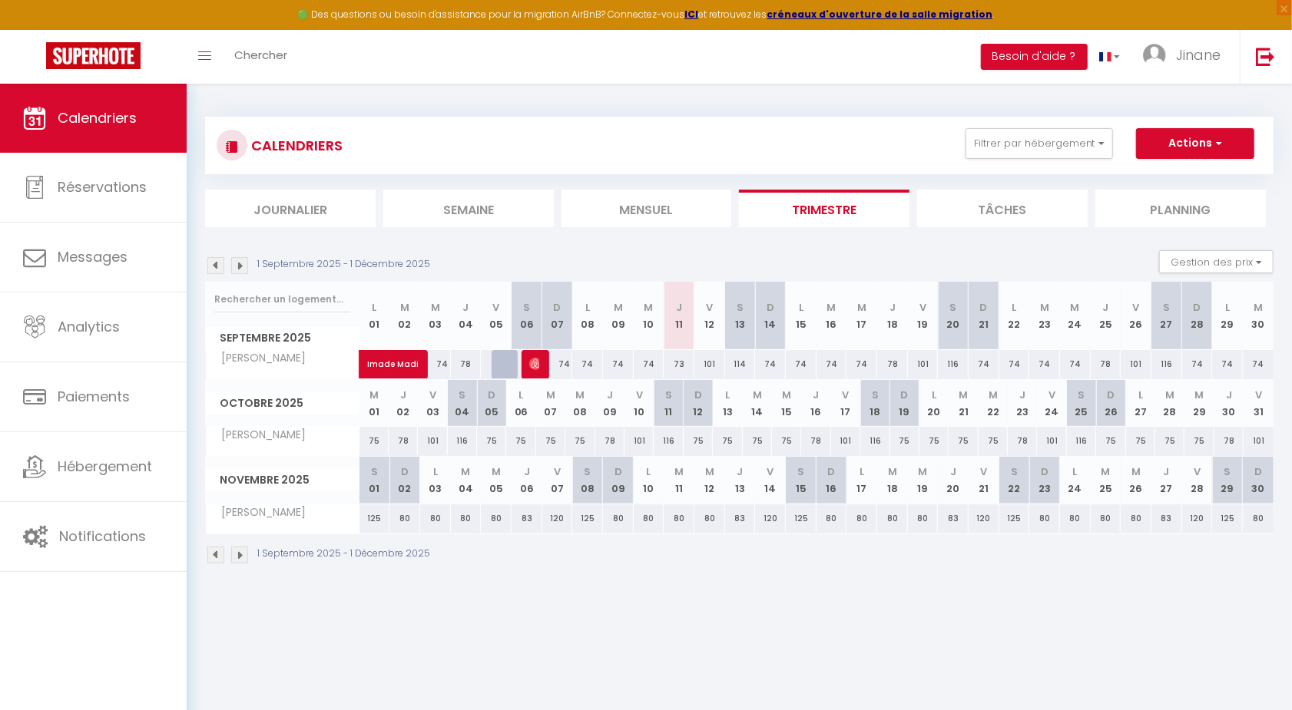
click at [770, 360] on div "74" at bounding box center [770, 364] width 31 height 28
type input "74"
type input "Dim 14 Septembre 2025"
type input "Lun 15 Septembre 2025"
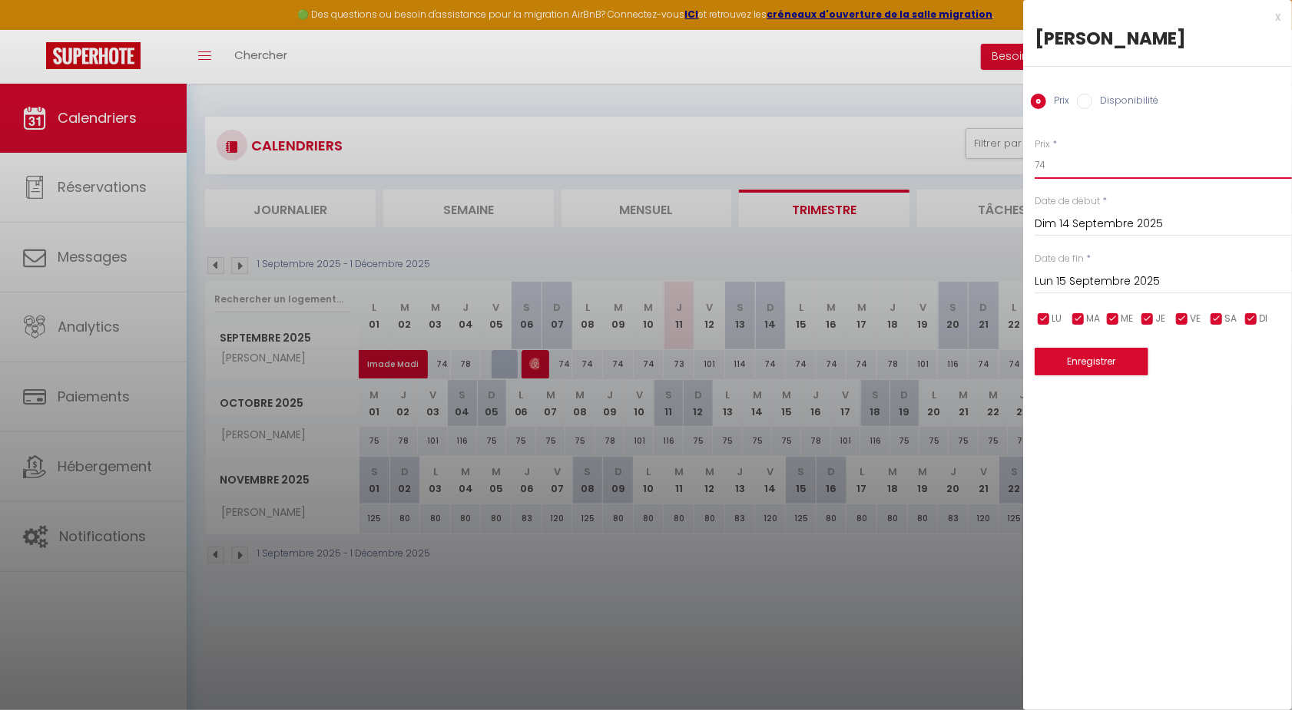
click at [1067, 170] on input "74" at bounding box center [1163, 165] width 257 height 28
type input "73"
click at [1095, 365] on button "Enregistrer" at bounding box center [1092, 362] width 114 height 28
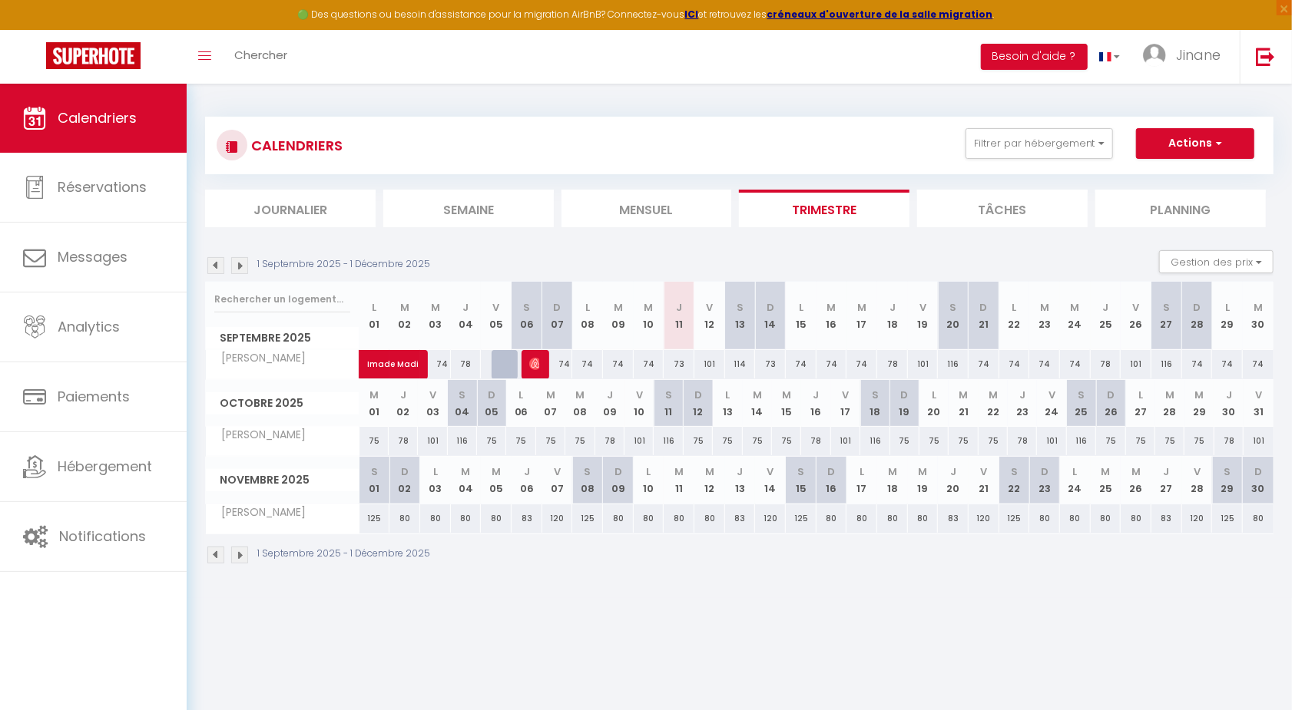
click at [740, 366] on div "114" at bounding box center [740, 364] width 31 height 28
type input "114"
type input "[PERSON_NAME] 13 Septembre 2025"
type input "Dim 14 Septembre 2025"
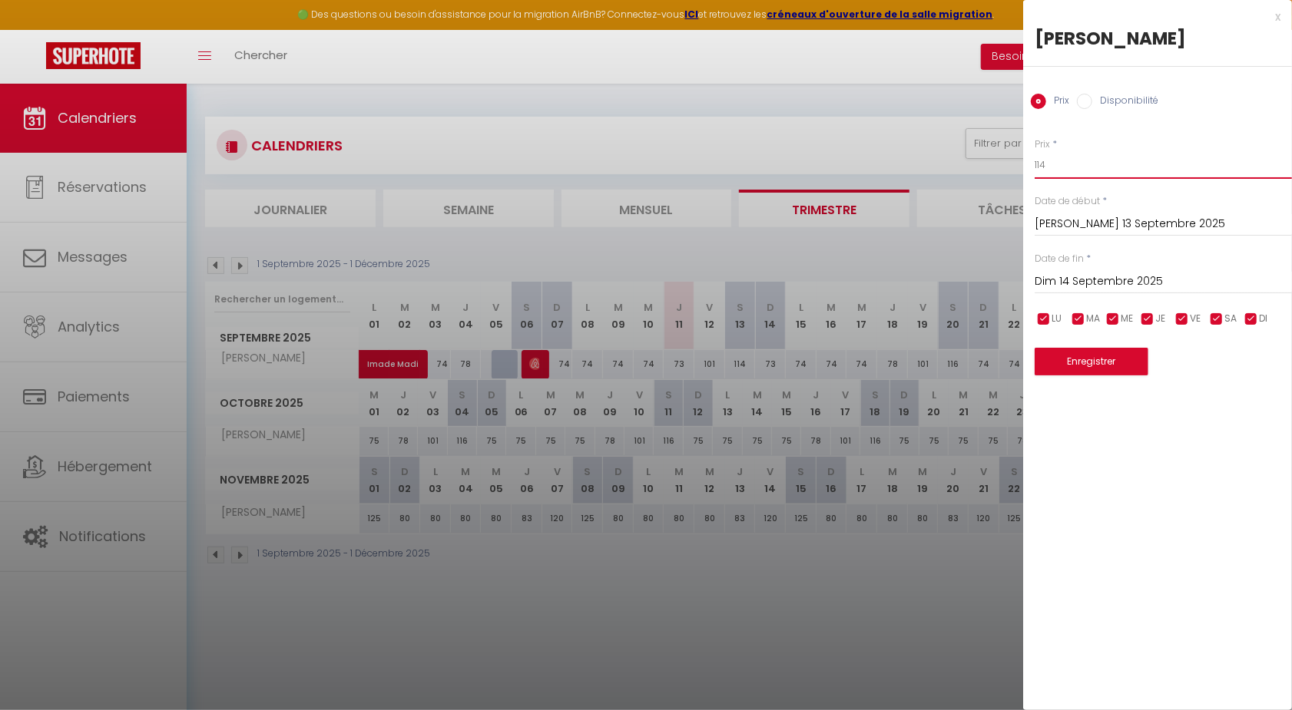
click at [1079, 161] on input "114" at bounding box center [1163, 165] width 257 height 28
type input "111"
click at [1076, 365] on button "Enregistrer" at bounding box center [1092, 362] width 114 height 28
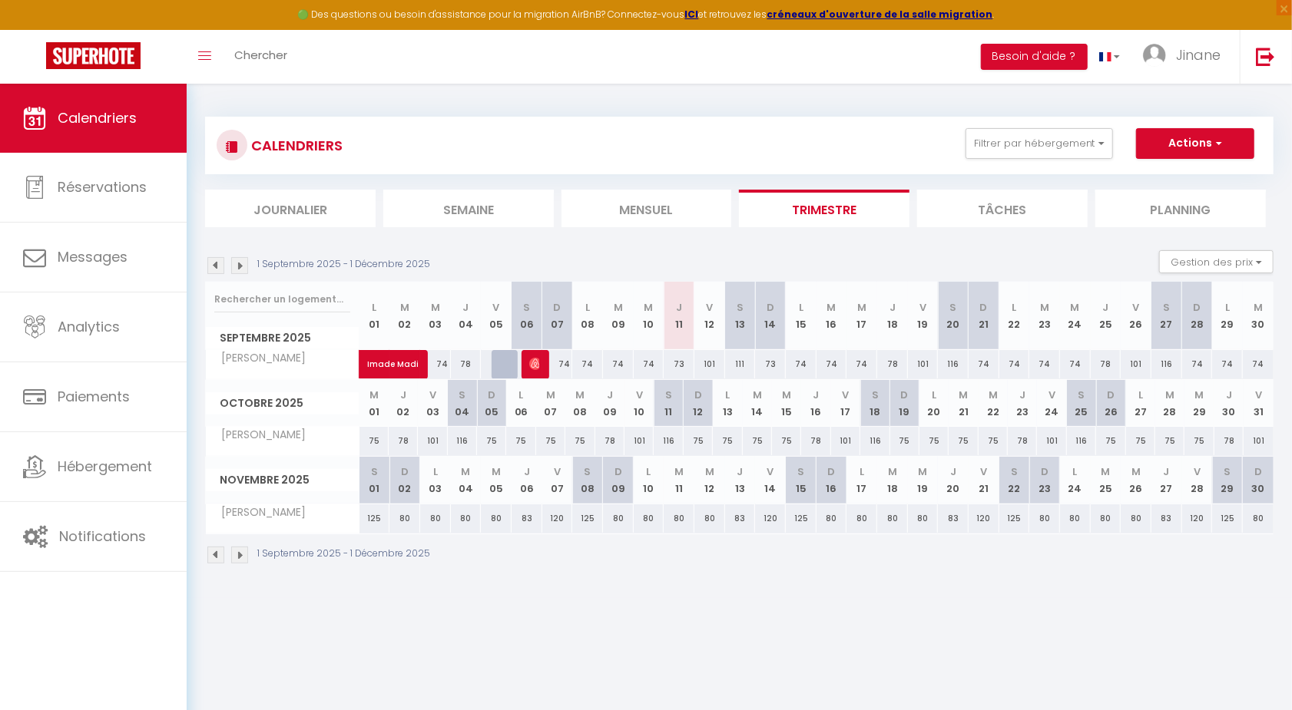
click at [714, 365] on div "101" at bounding box center [709, 364] width 31 height 28
type input "101"
type input "Ven 12 Septembre 2025"
type input "[PERSON_NAME] 13 Septembre 2025"
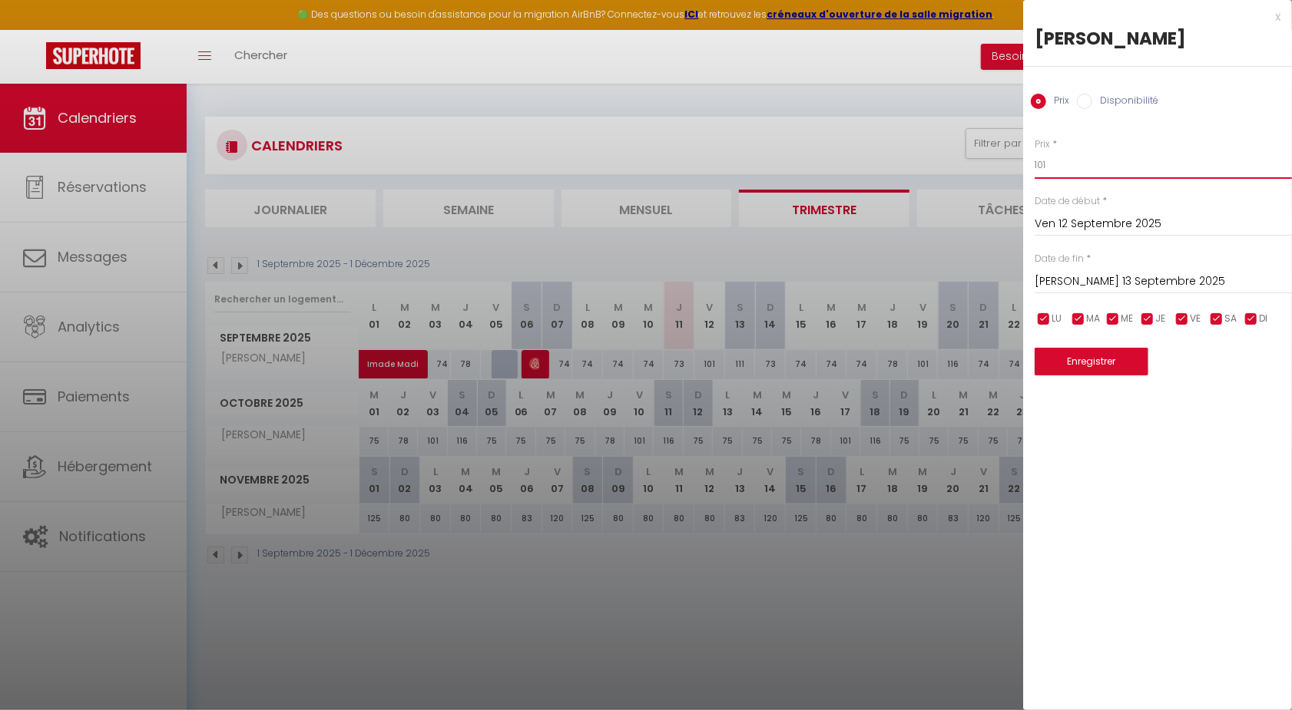
click at [1061, 175] on input "101" at bounding box center [1163, 165] width 257 height 28
type input "1"
type input "98"
click at [1084, 356] on button "Enregistrer" at bounding box center [1092, 362] width 114 height 28
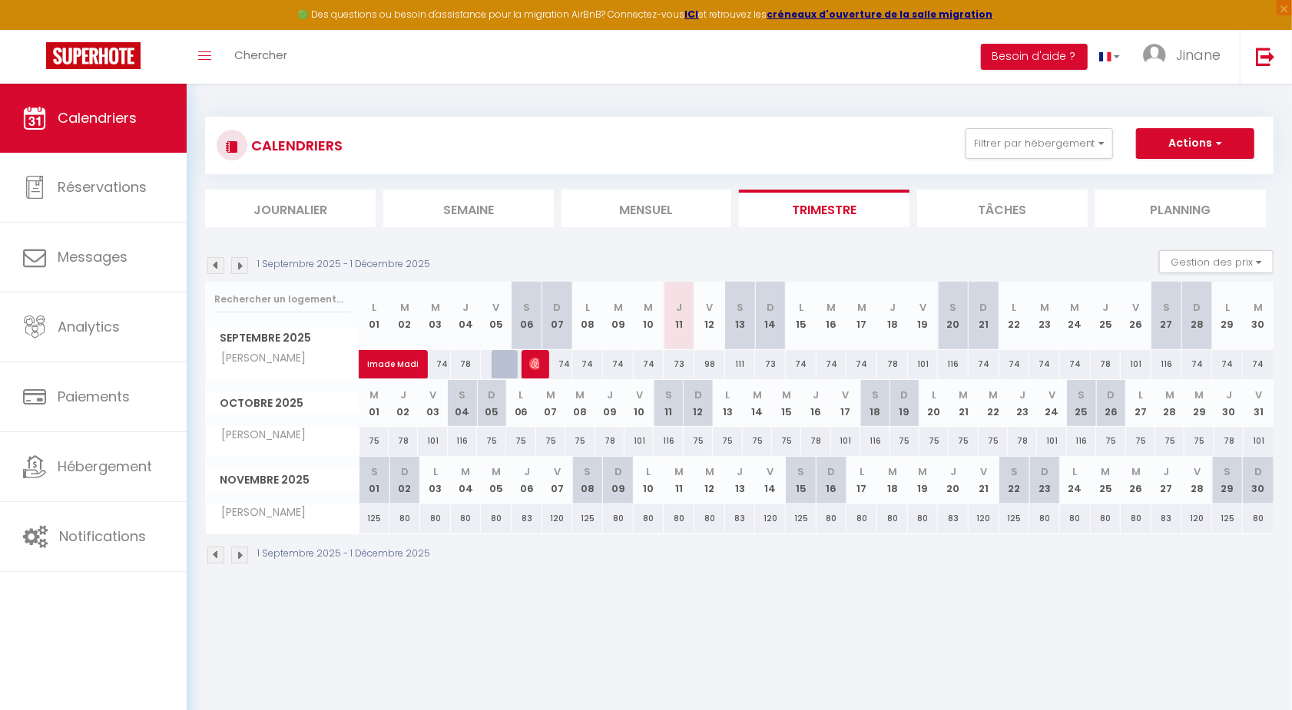
click at [770, 365] on div "73" at bounding box center [770, 364] width 31 height 28
type input "73"
type input "Dim 14 Septembre 2025"
type input "Lun 15 Septembre 2025"
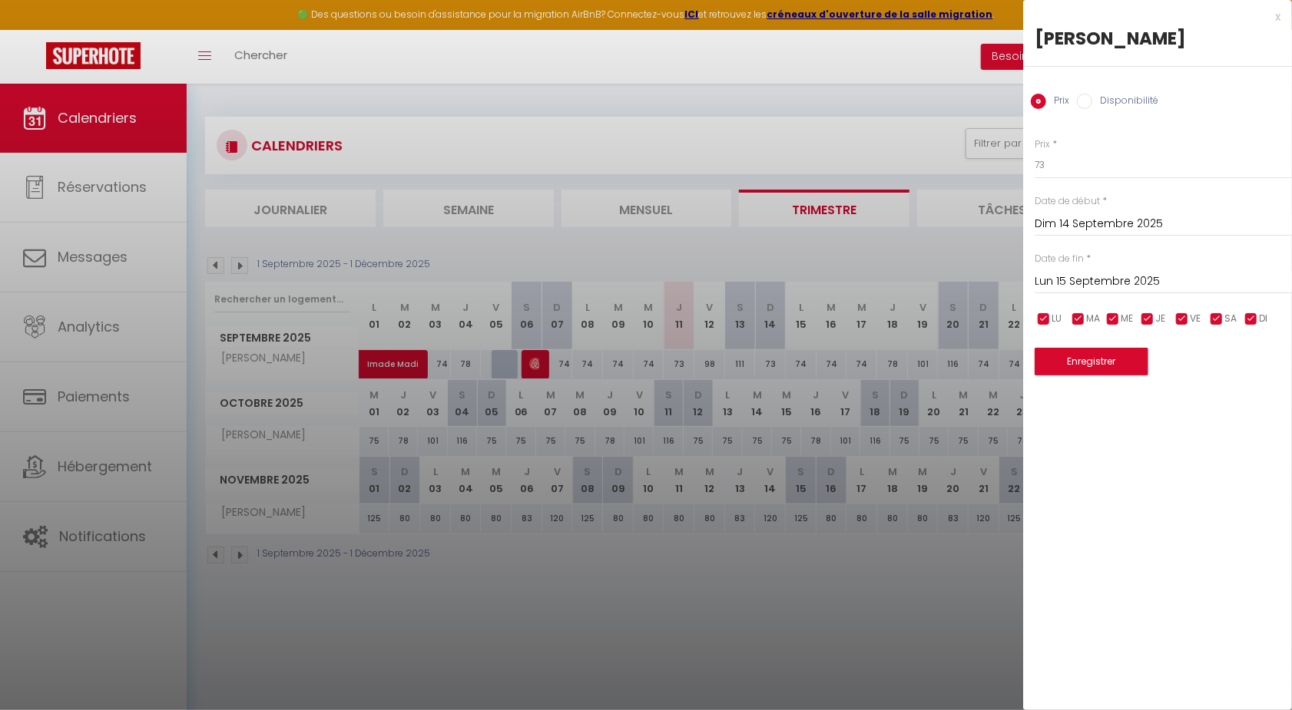
click at [772, 429] on div at bounding box center [646, 355] width 1292 height 710
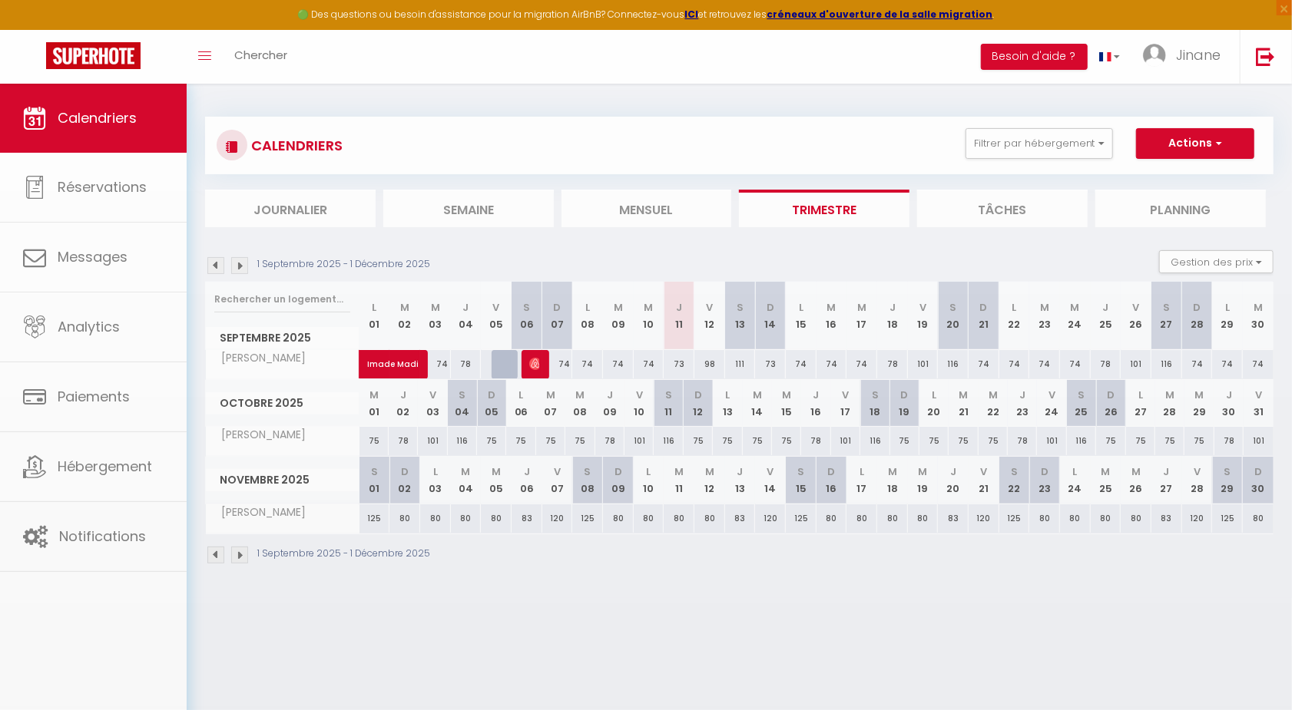
click at [737, 359] on div "111" at bounding box center [740, 364] width 31 height 28
type input "111"
type input "[PERSON_NAME] 13 Septembre 2025"
type input "Dim 14 Septembre 2025"
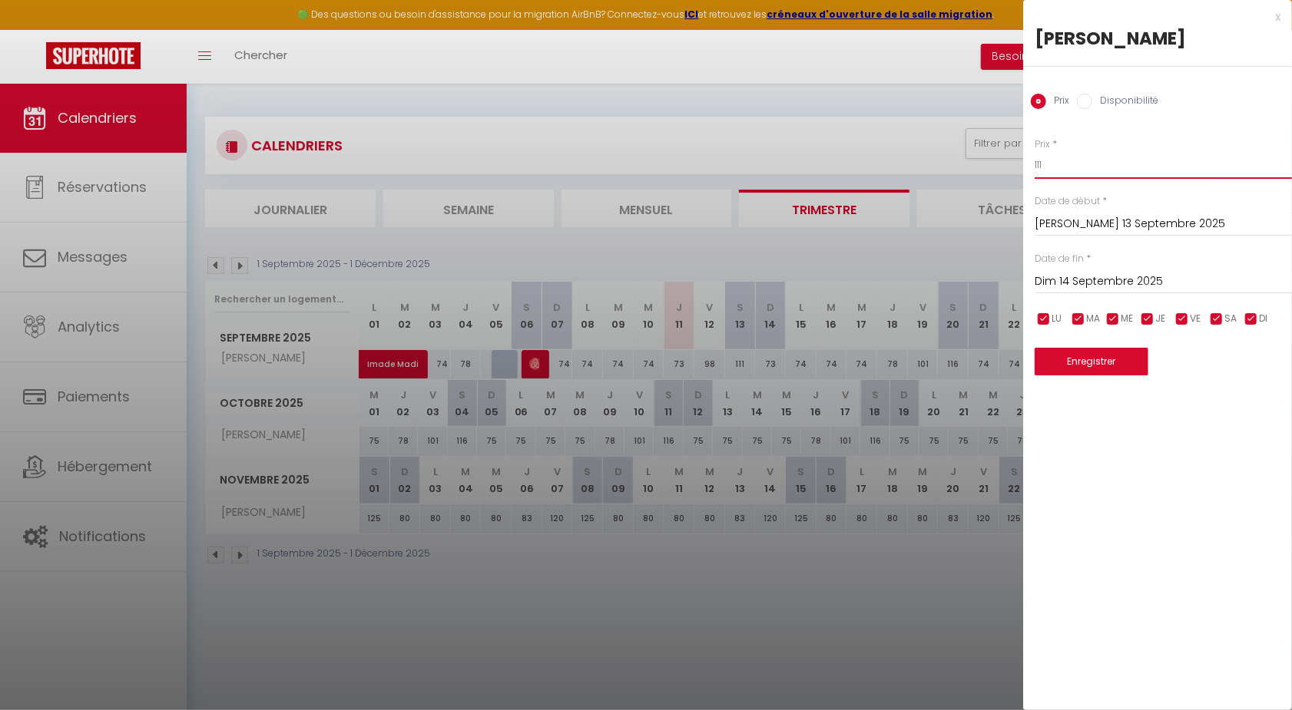
click at [1083, 172] on input "111" at bounding box center [1163, 165] width 257 height 28
type input "110"
click at [1108, 361] on button "Enregistrer" at bounding box center [1092, 362] width 114 height 28
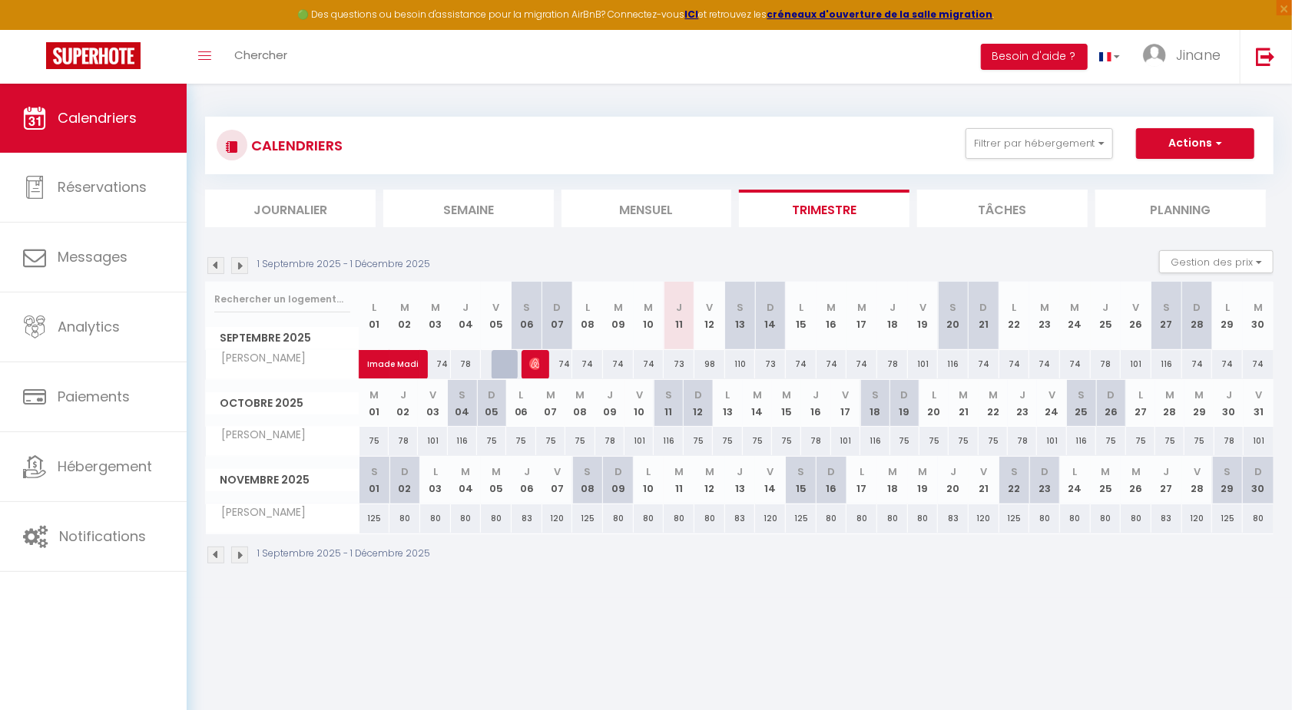
click at [214, 270] on img at bounding box center [215, 265] width 17 height 17
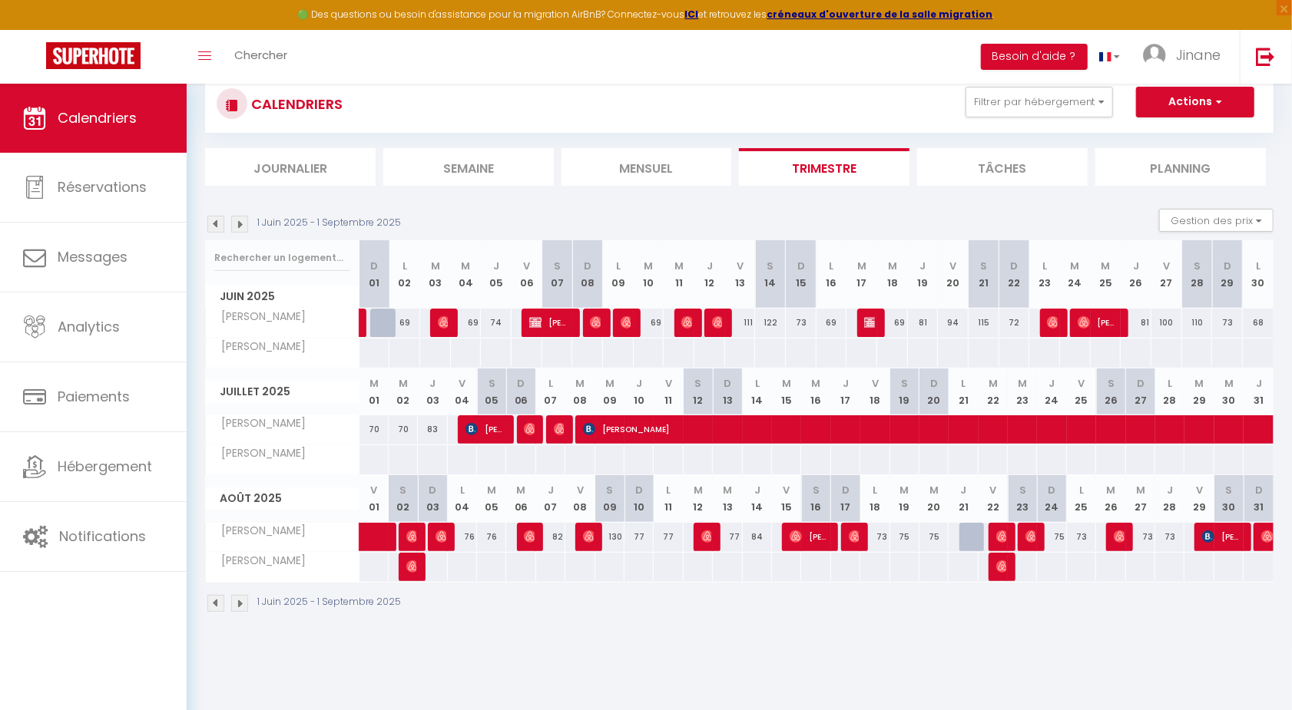
scroll to position [44, 0]
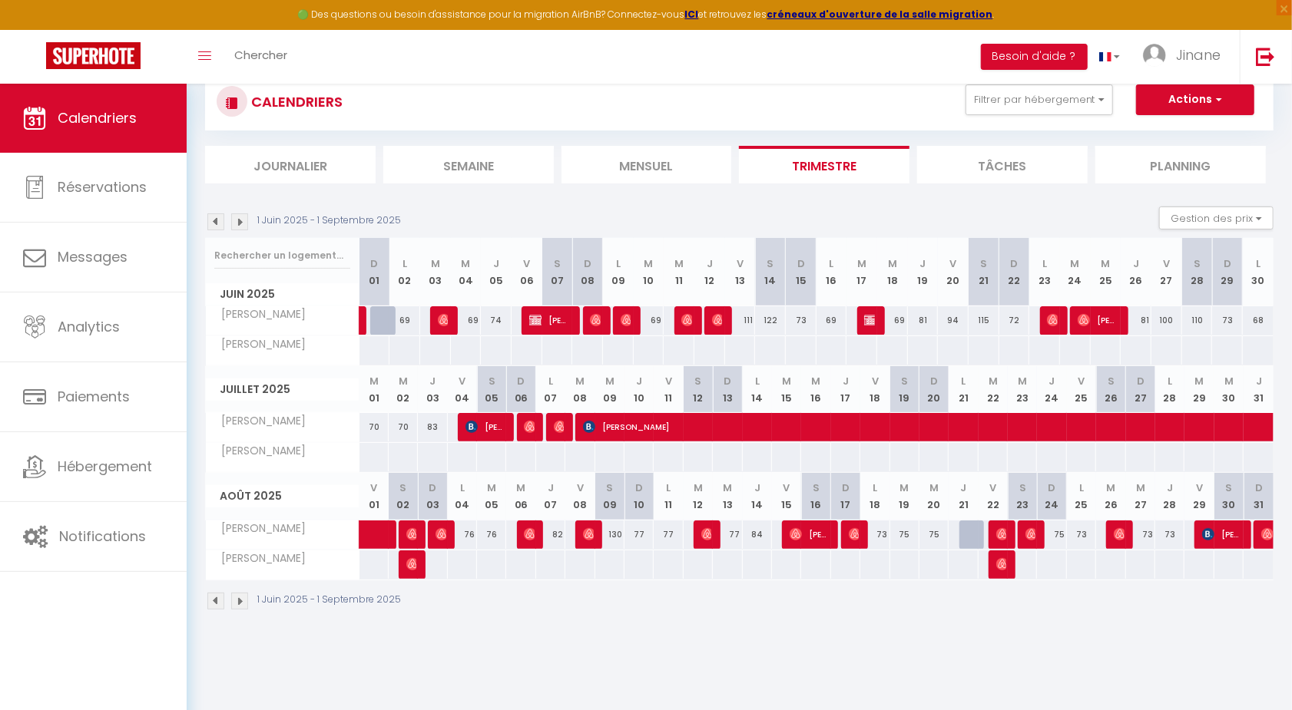
click at [241, 217] on img at bounding box center [239, 222] width 17 height 17
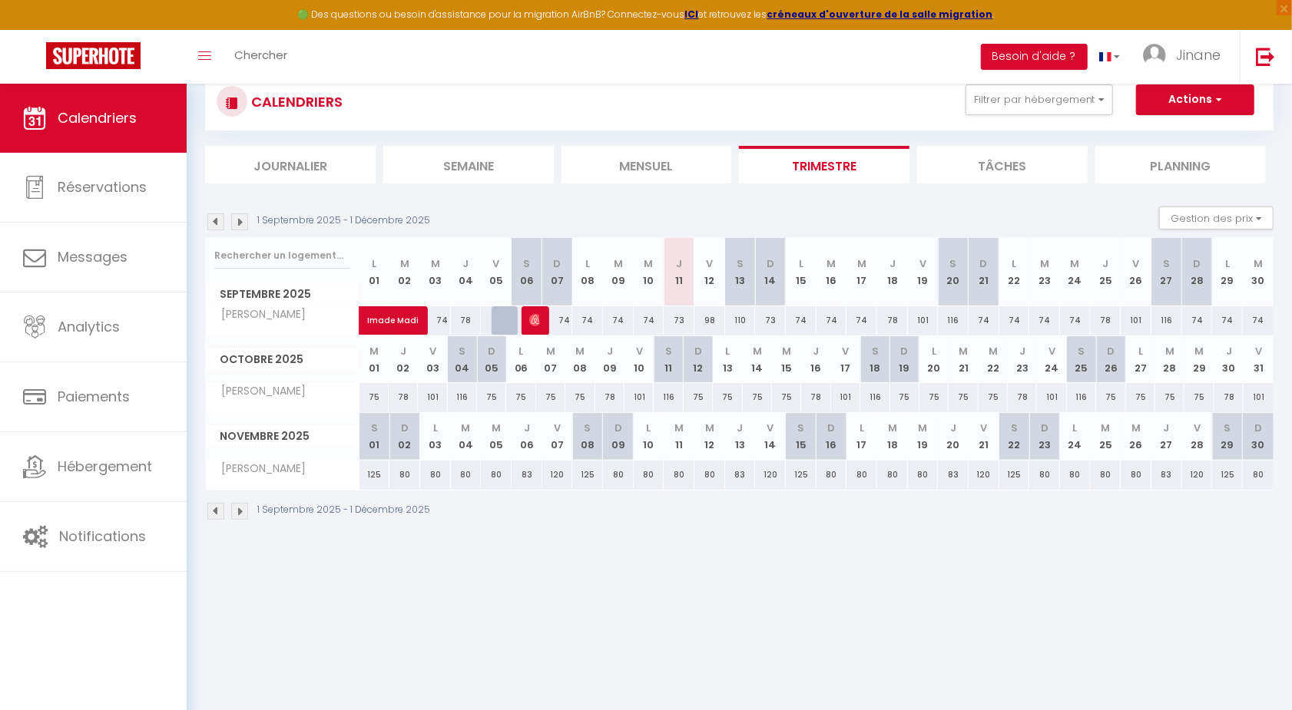
click at [222, 217] on img at bounding box center [215, 222] width 17 height 17
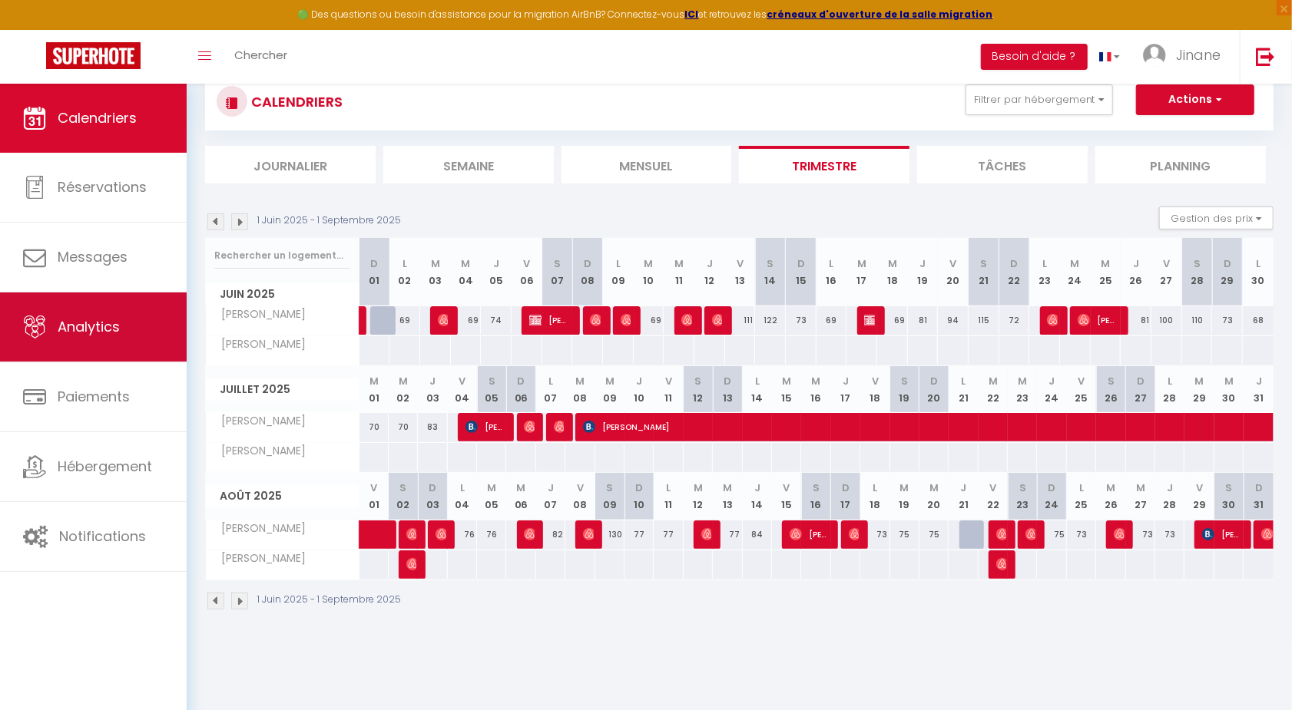
click at [164, 332] on link "Analytics" at bounding box center [93, 327] width 187 height 69
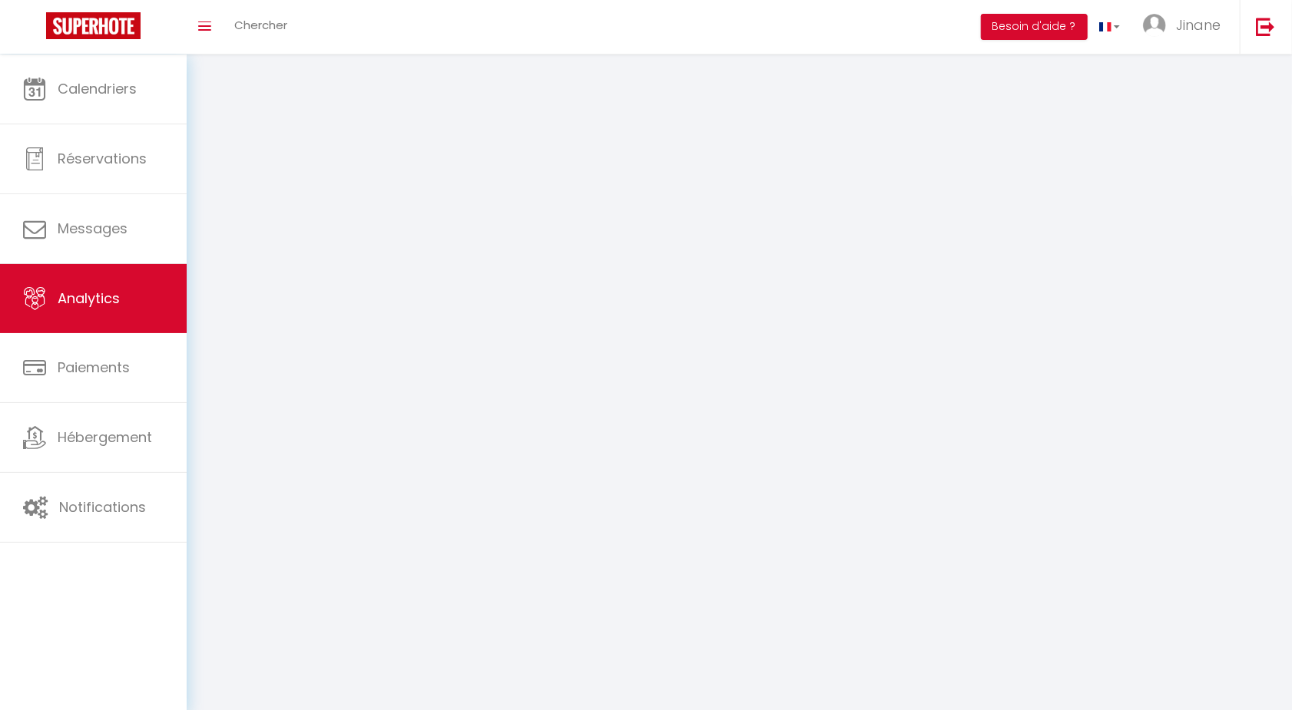
select select "2025"
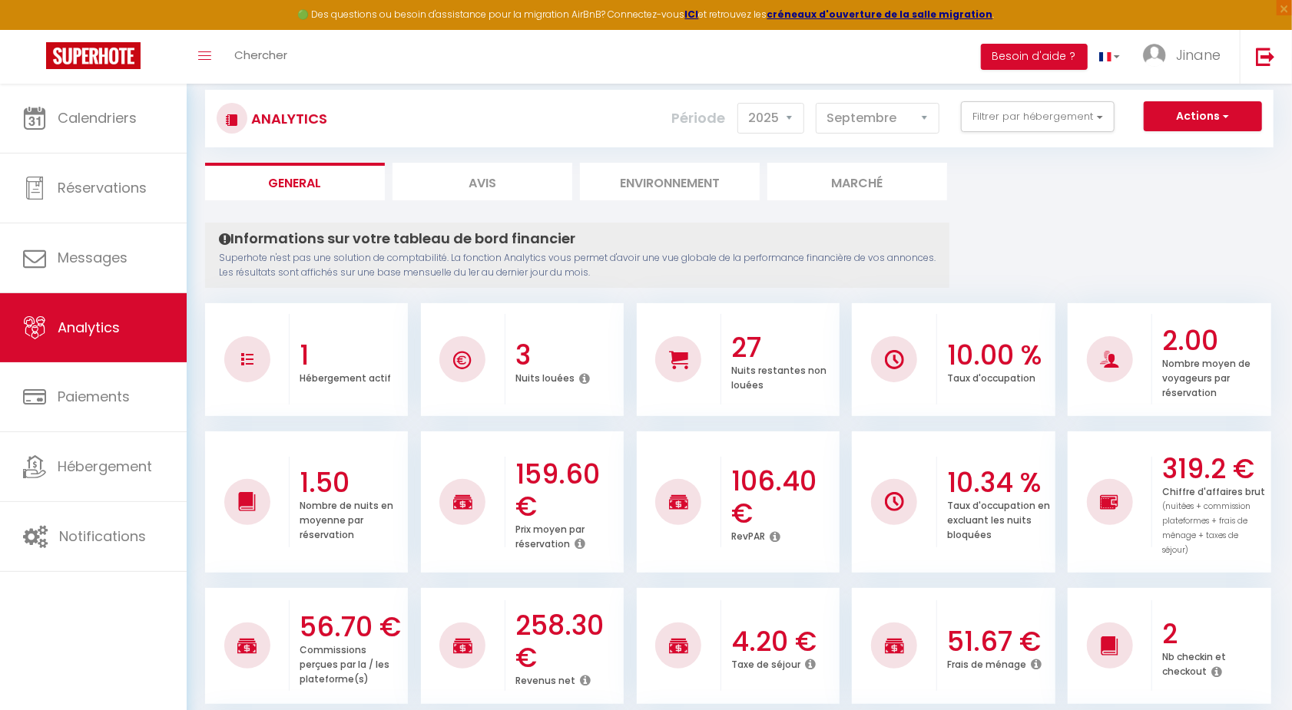
scroll to position [32, 0]
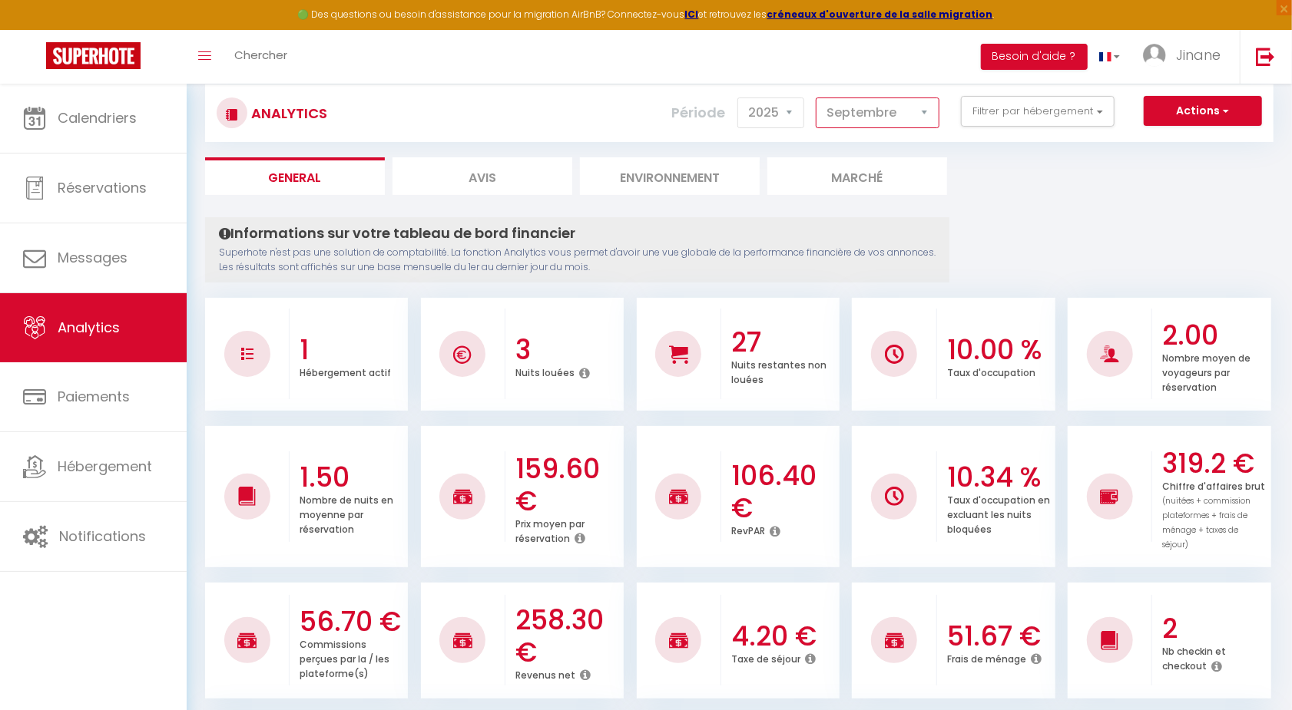
select select "8"
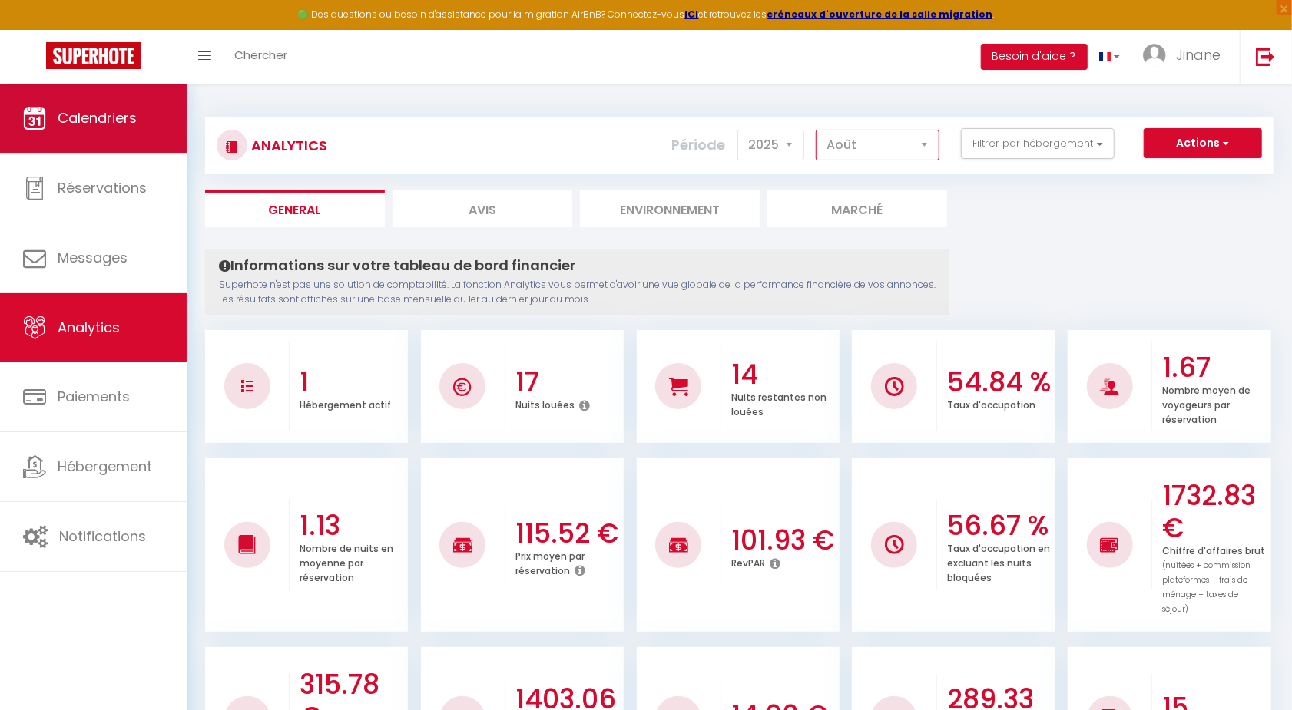
scroll to position [0, 0]
click at [147, 106] on link "Calendriers" at bounding box center [93, 118] width 187 height 69
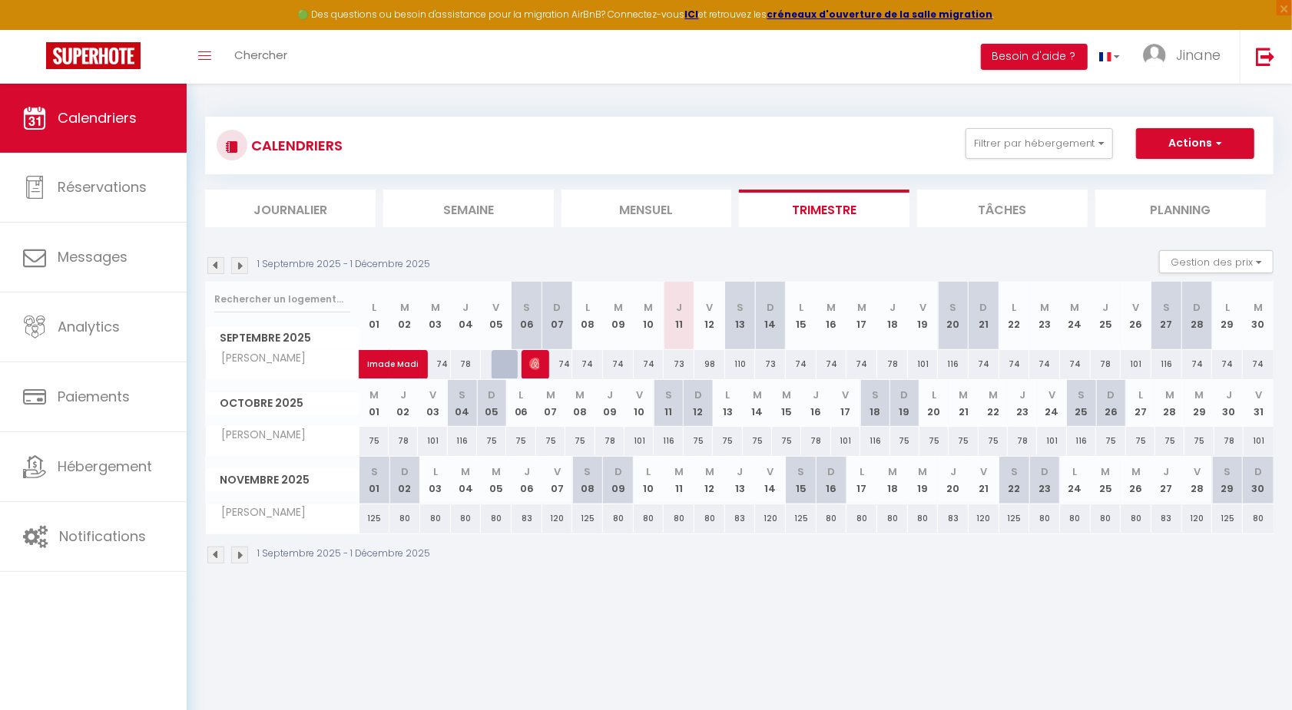
click at [214, 267] on img at bounding box center [215, 265] width 17 height 17
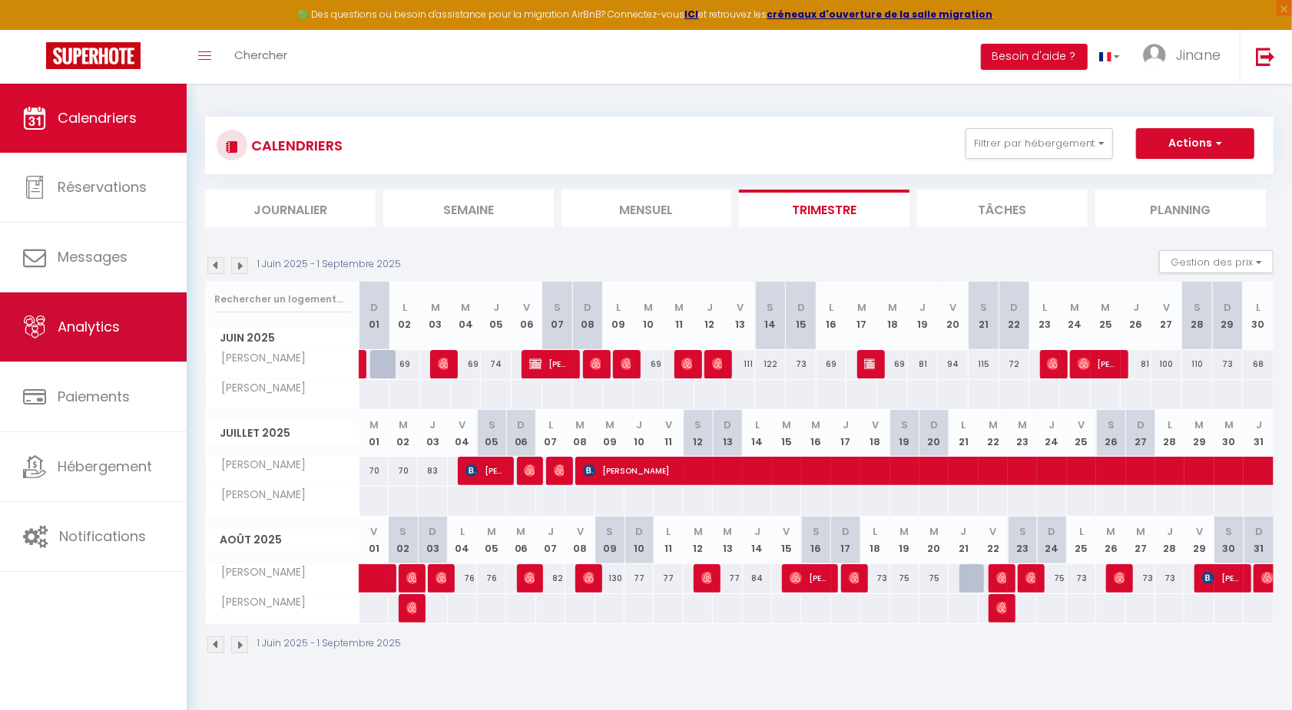
click at [132, 339] on link "Analytics" at bounding box center [93, 327] width 187 height 69
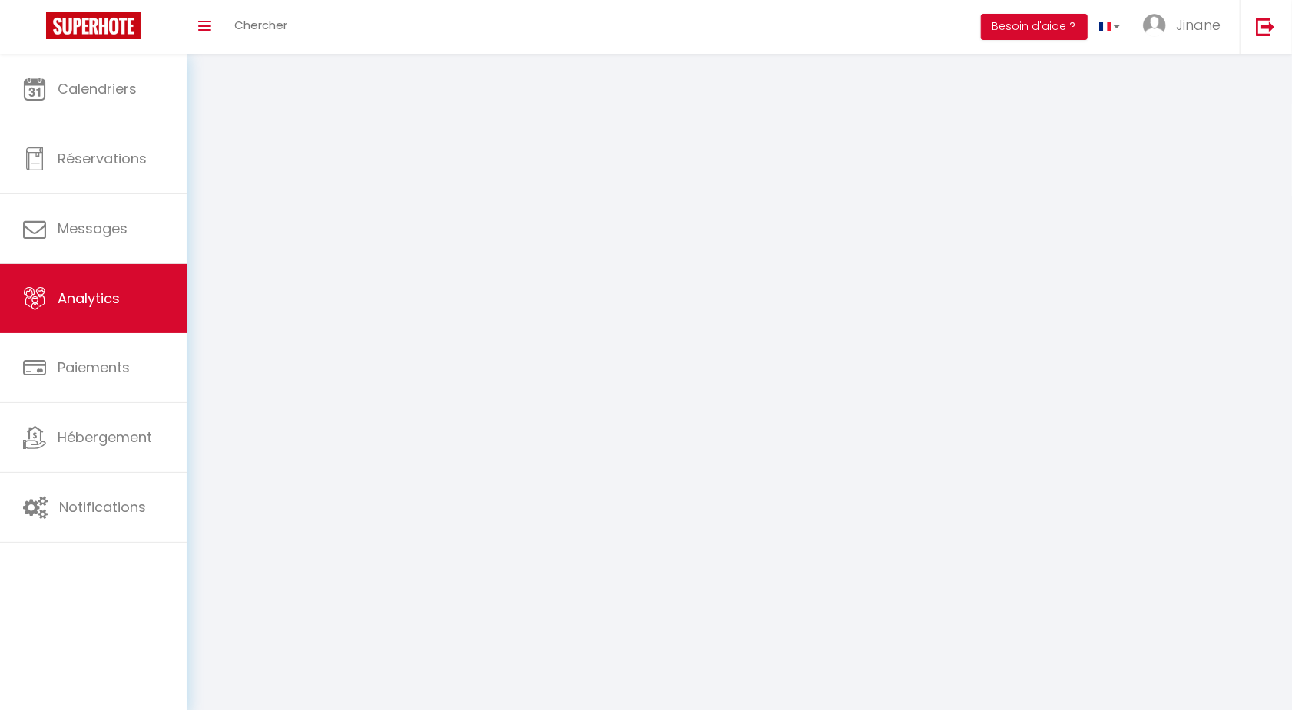
select select "2025"
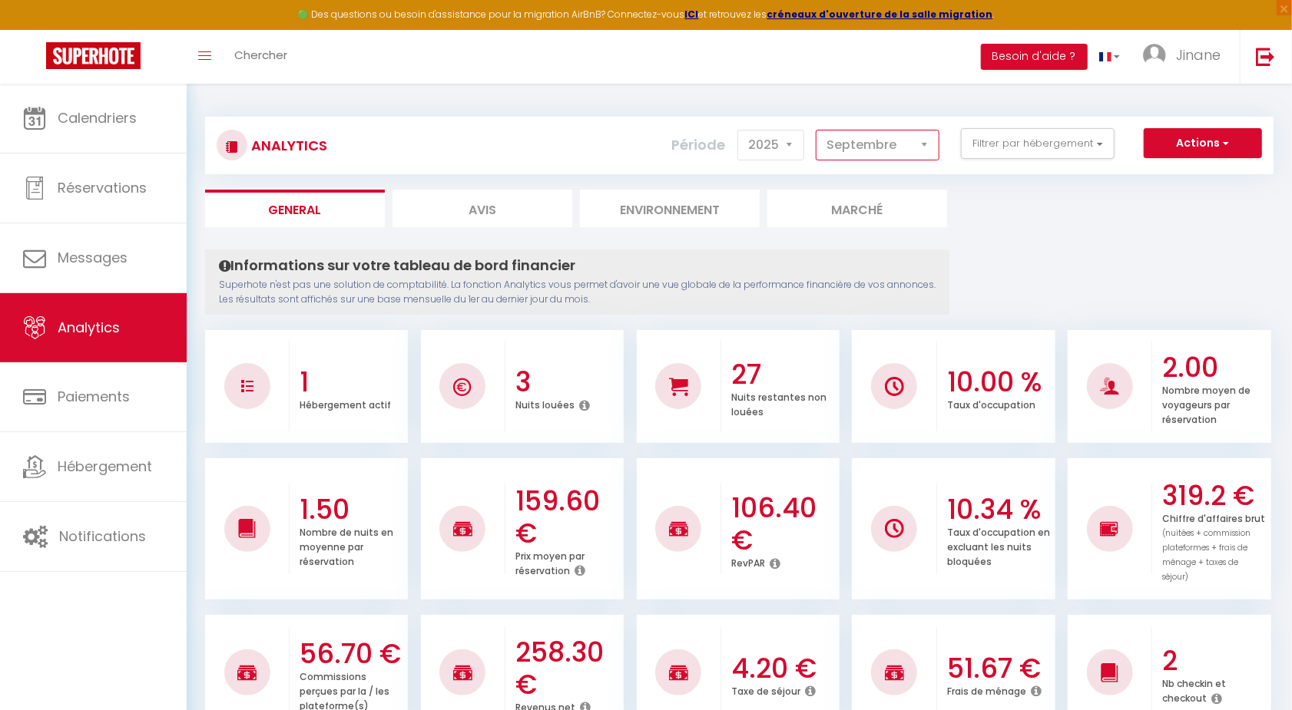
select select "8"
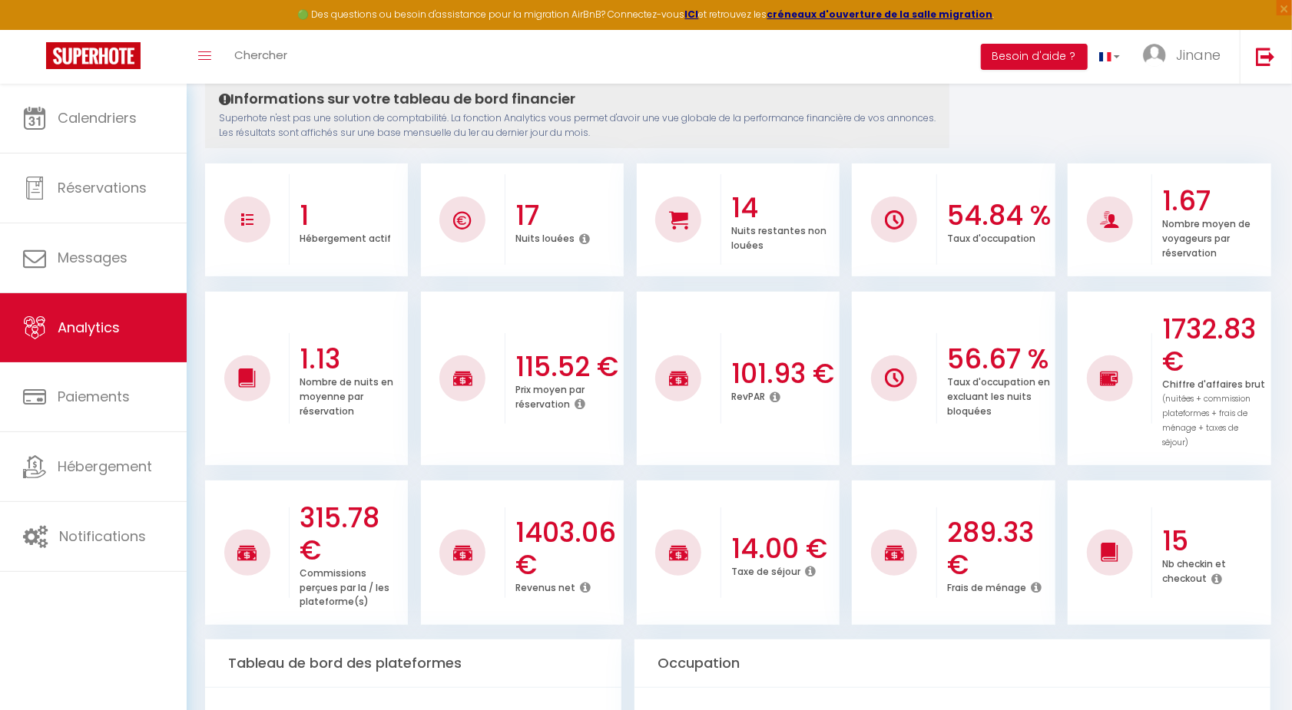
scroll to position [167, 0]
drag, startPoint x: 1176, startPoint y: 559, endPoint x: 1227, endPoint y: 559, distance: 50.7
click at [1227, 559] on div "Nb checkin et checkout" at bounding box center [1215, 572] width 104 height 29
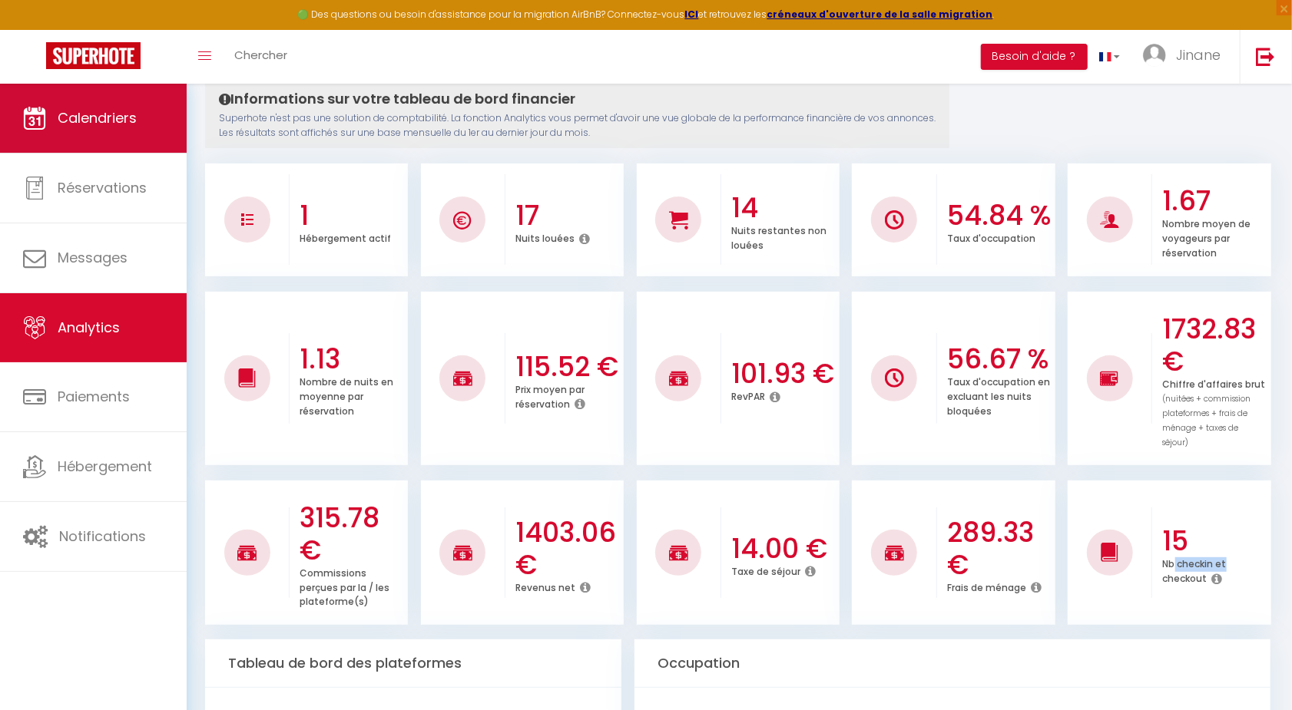
click at [145, 120] on link "Calendriers" at bounding box center [93, 118] width 187 height 69
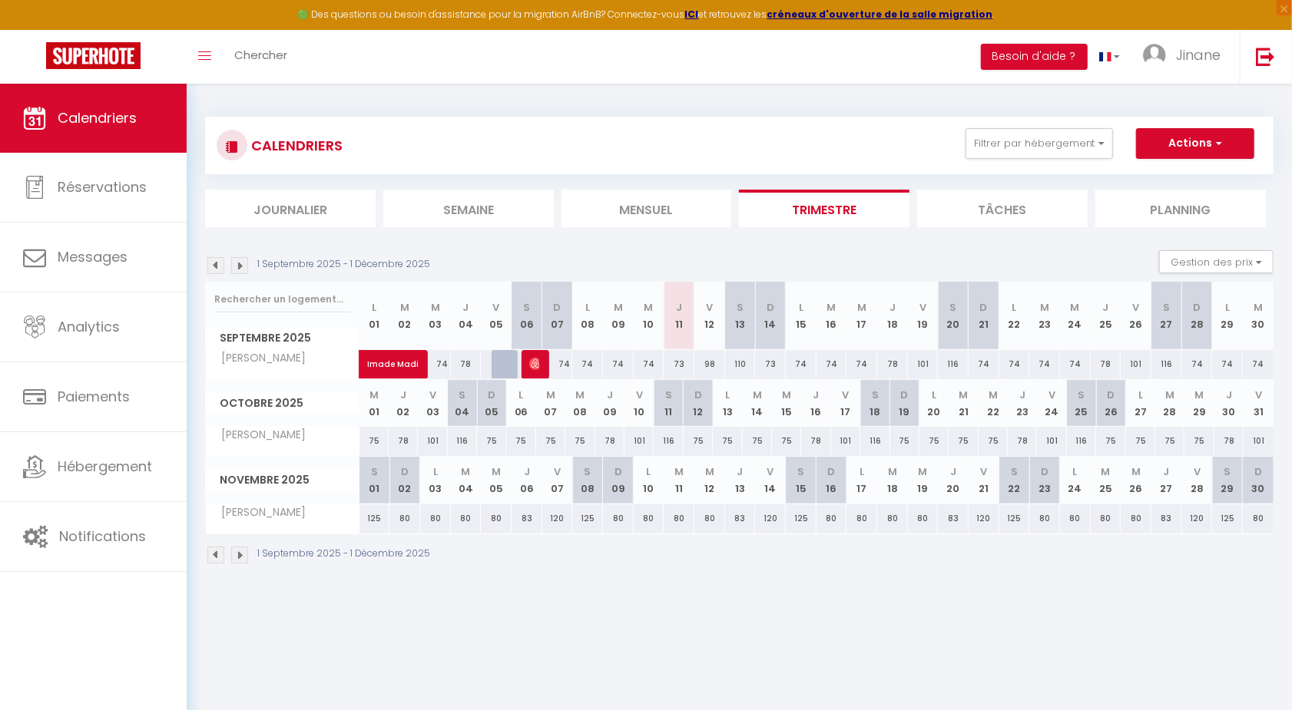
click at [212, 265] on img at bounding box center [215, 265] width 17 height 17
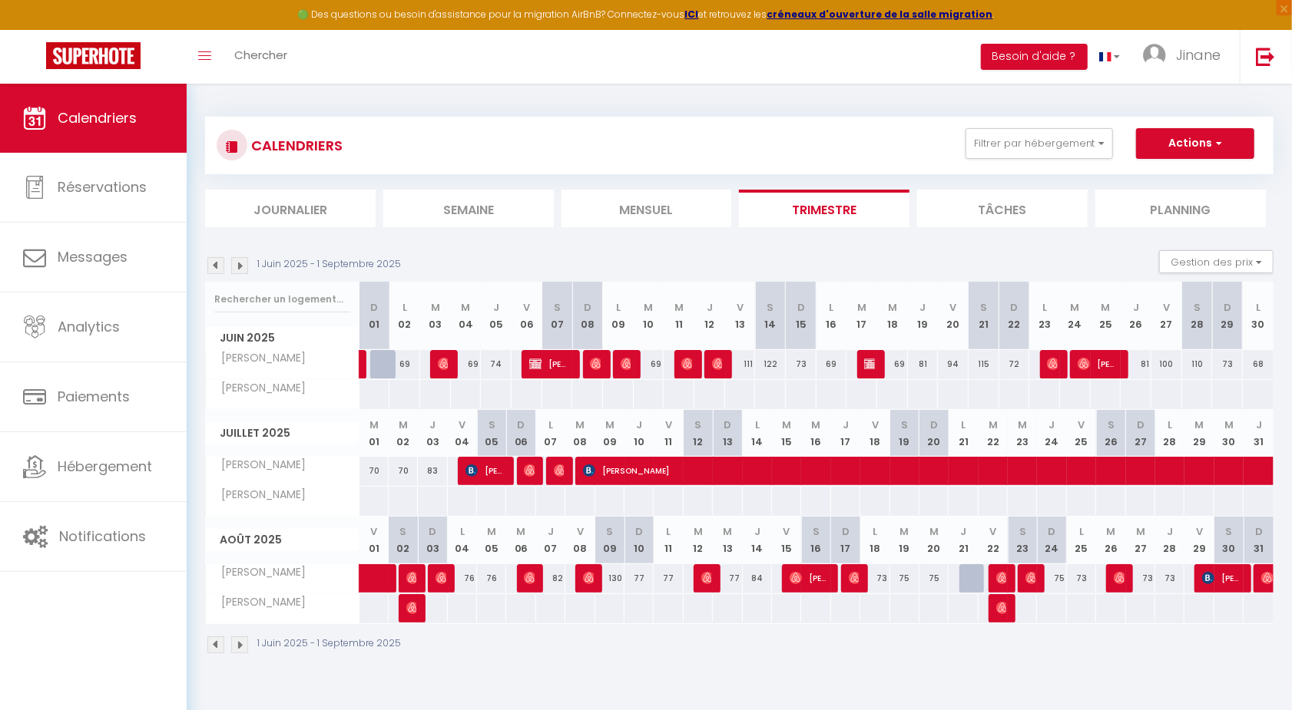
click at [417, 605] on div at bounding box center [432, 609] width 30 height 28
type input "75"
type input "Dim 03 Août 2025"
type input "Lun 04 Août 2025"
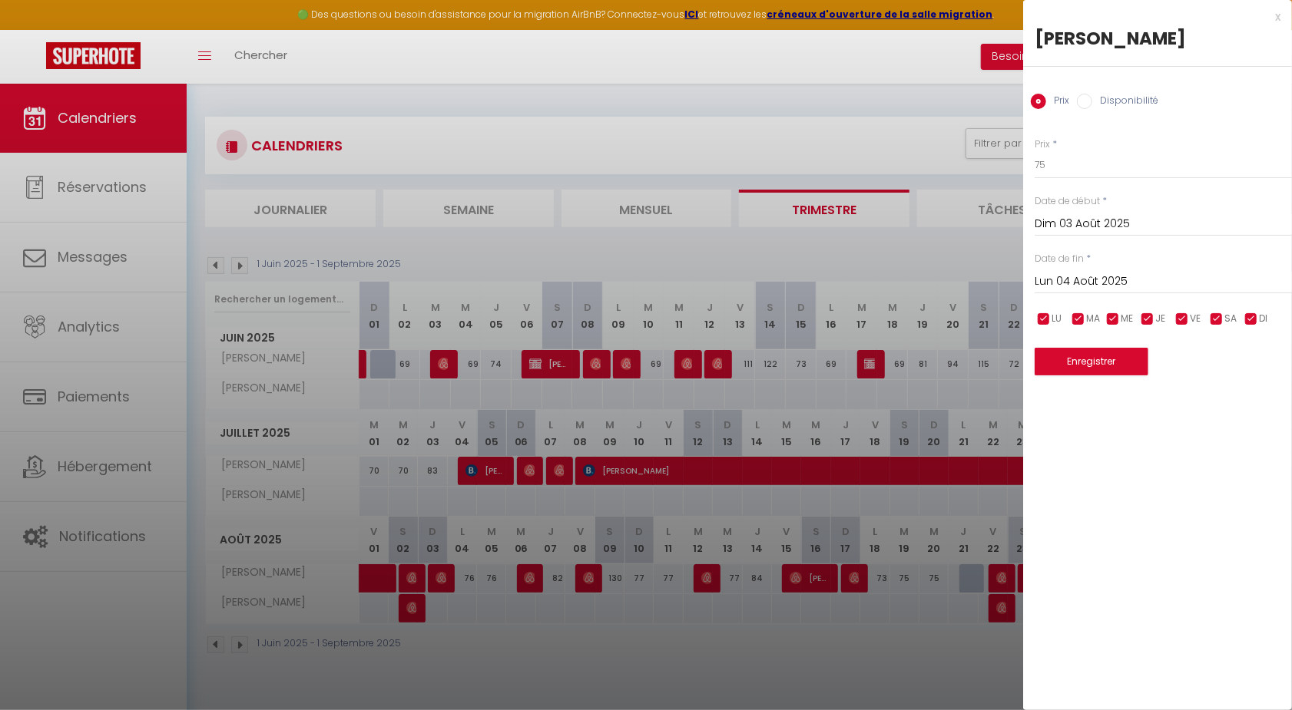
click at [528, 628] on div at bounding box center [646, 355] width 1292 height 710
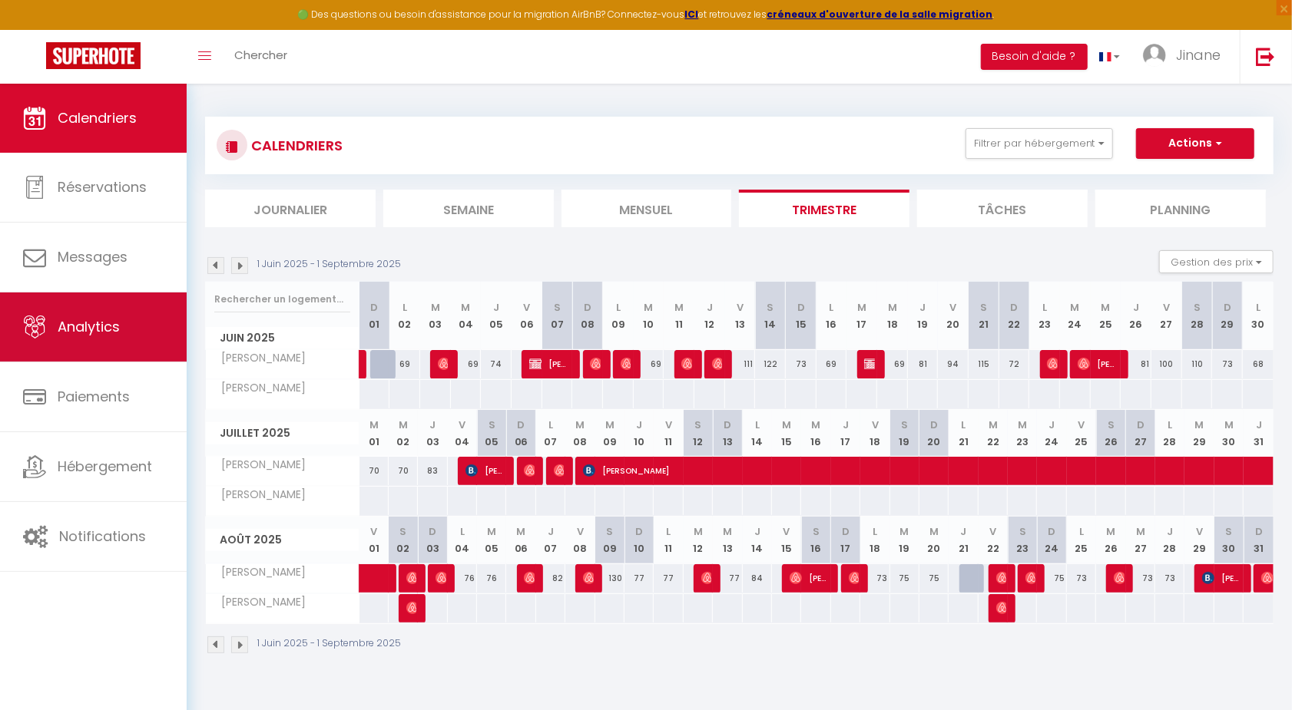
click at [125, 323] on link "Analytics" at bounding box center [93, 327] width 187 height 69
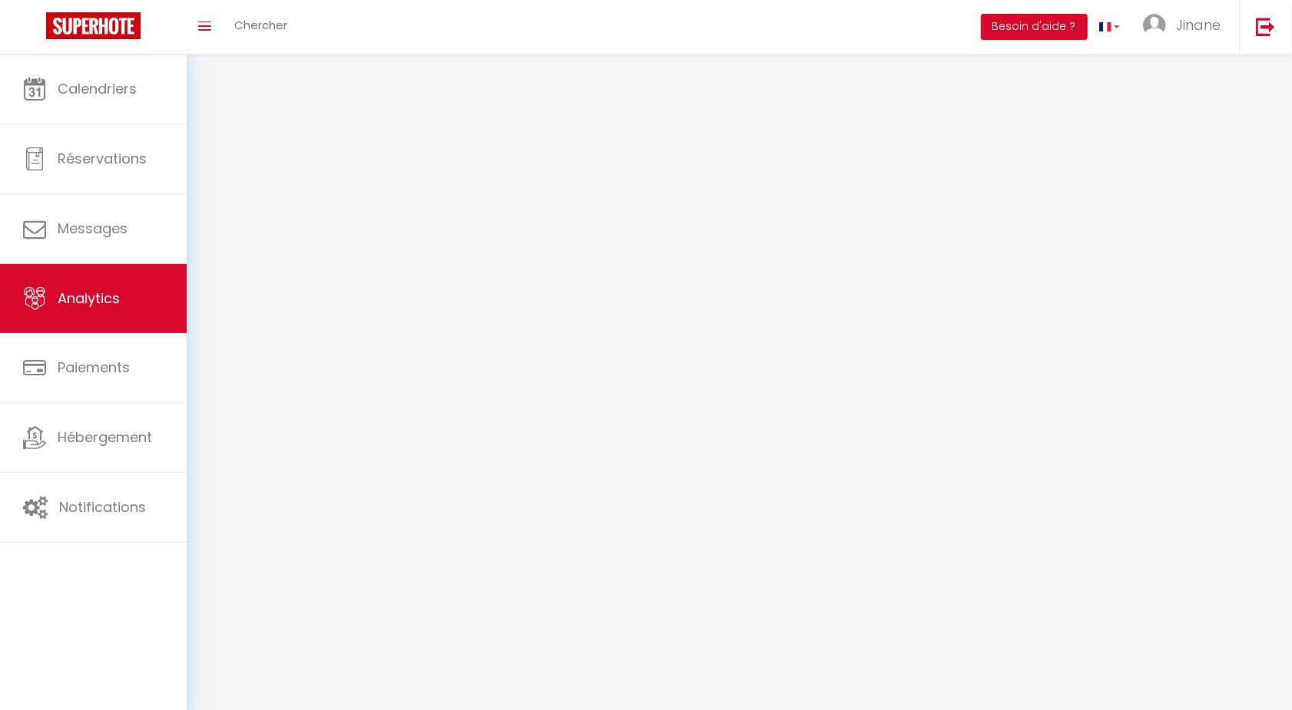
select select "2025"
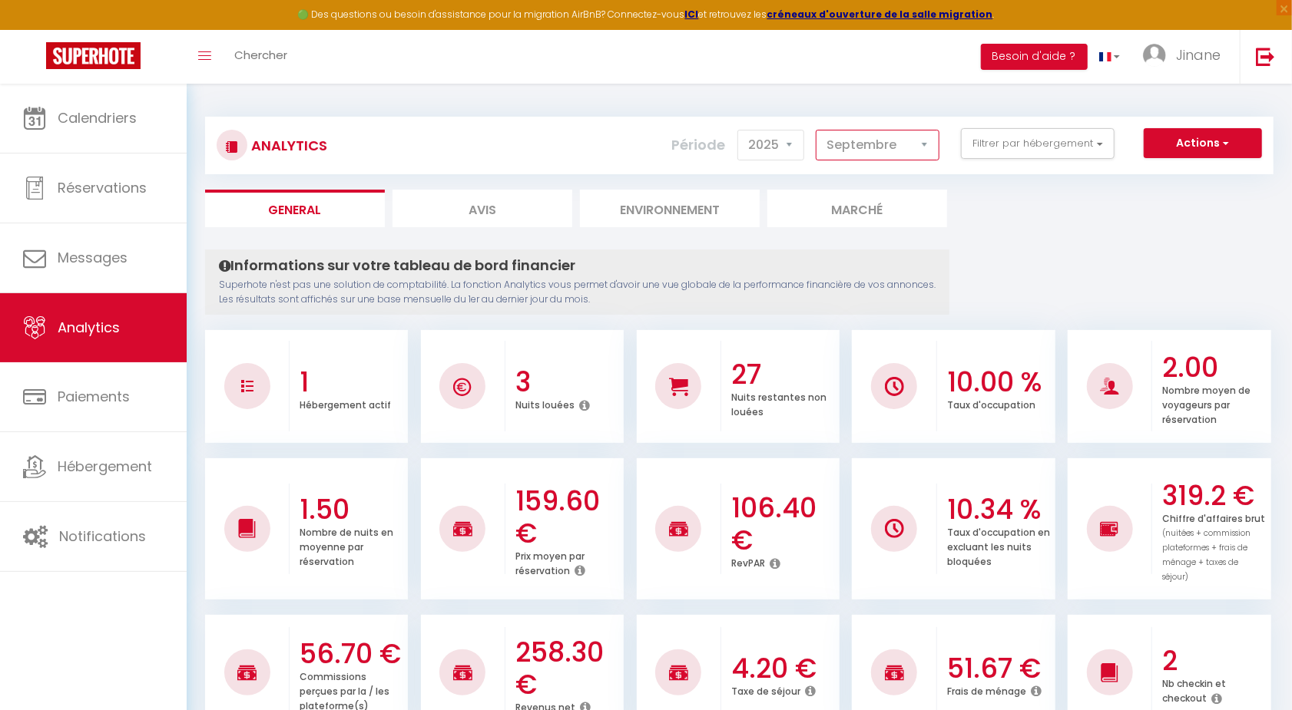
select select "8"
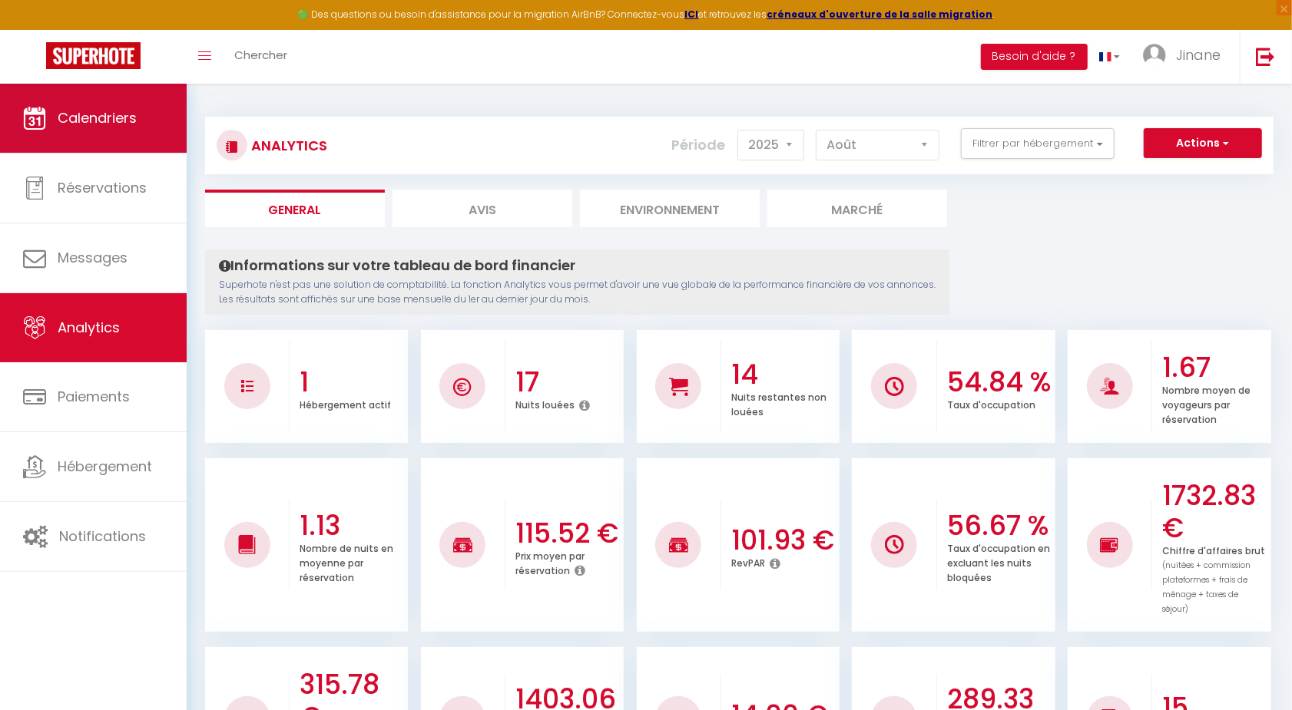
click at [107, 116] on span "Calendriers" at bounding box center [97, 117] width 79 height 19
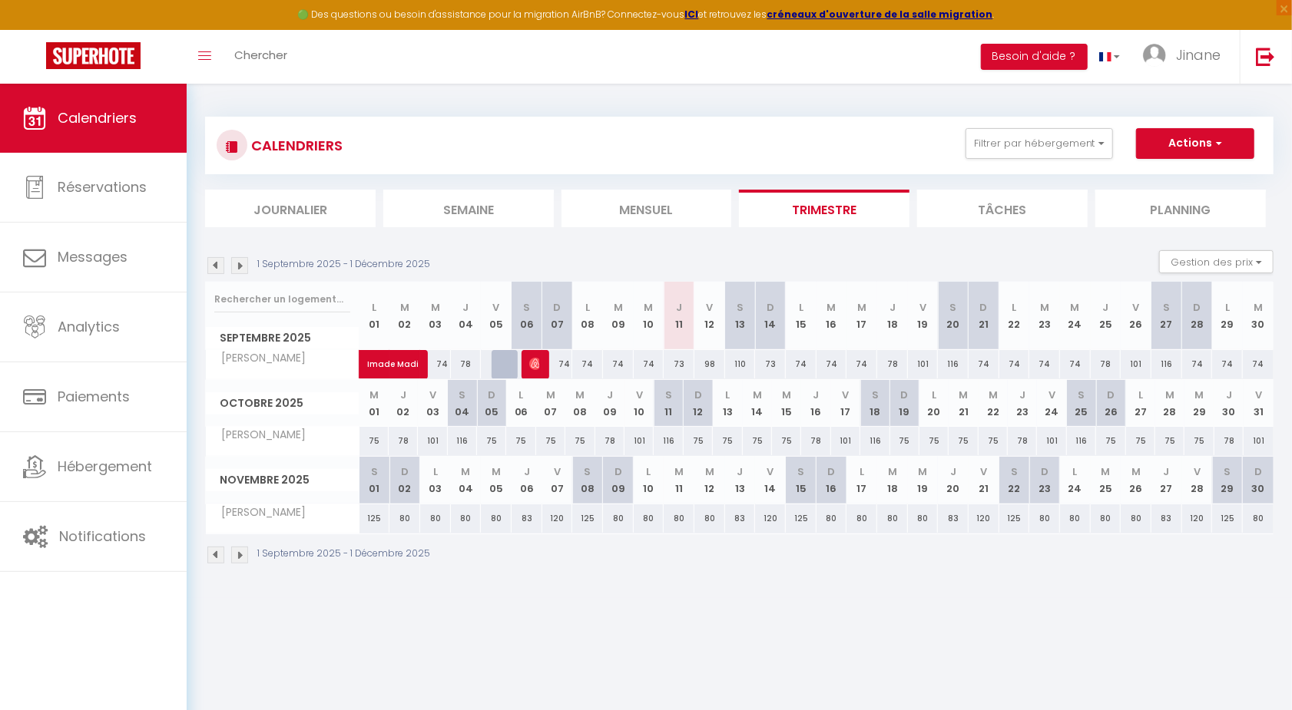
click at [223, 260] on img at bounding box center [215, 265] width 17 height 17
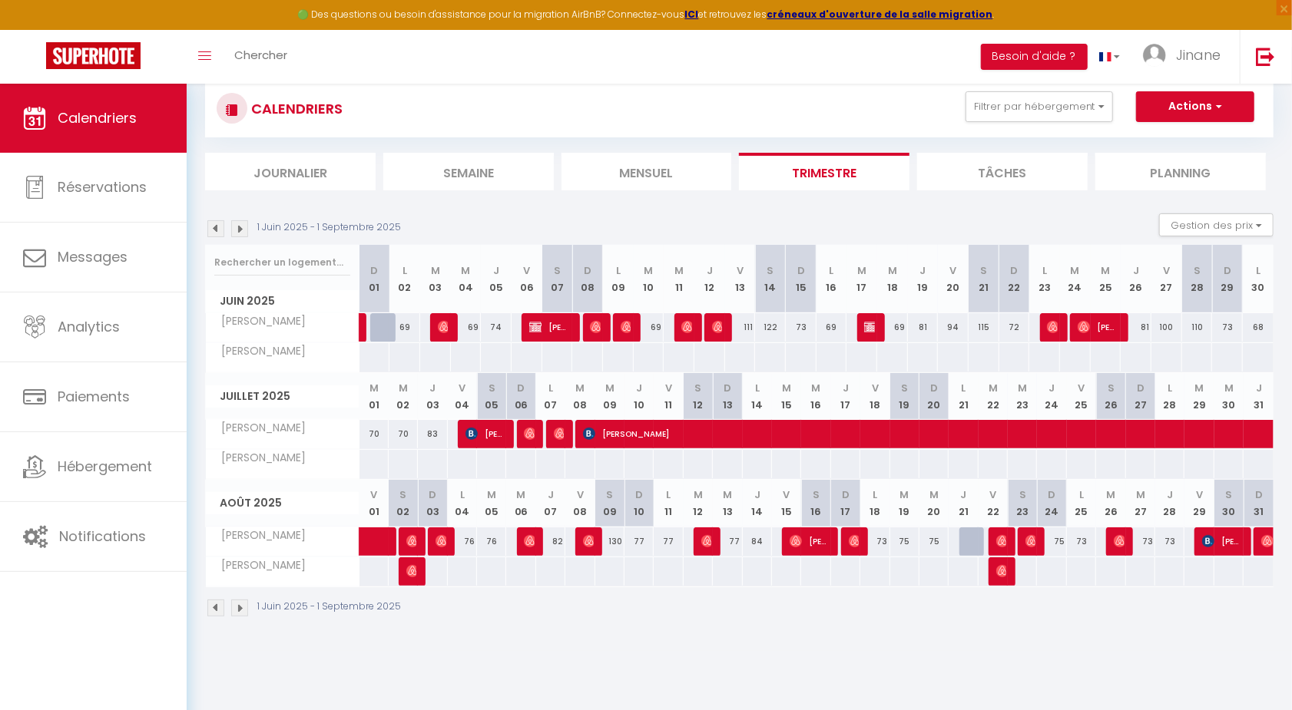
scroll to position [29, 0]
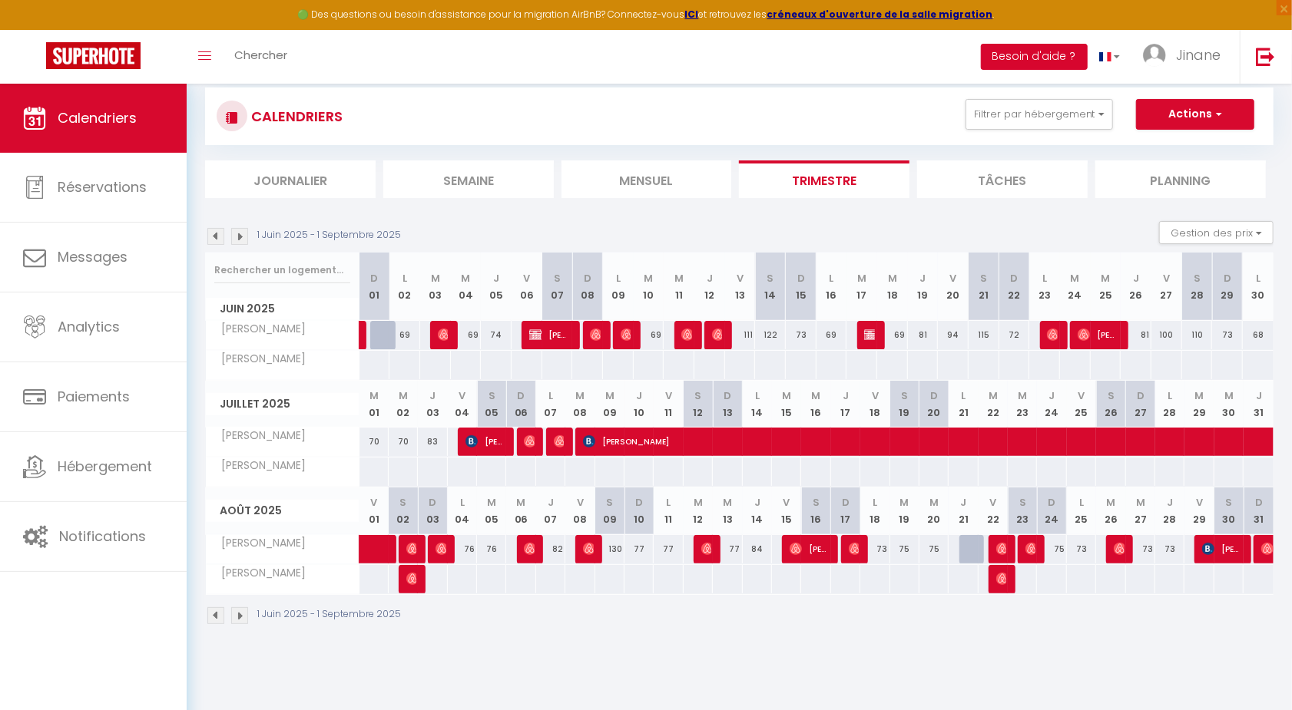
click at [1050, 50] on button "Besoin d'aide ?" at bounding box center [1034, 57] width 107 height 26
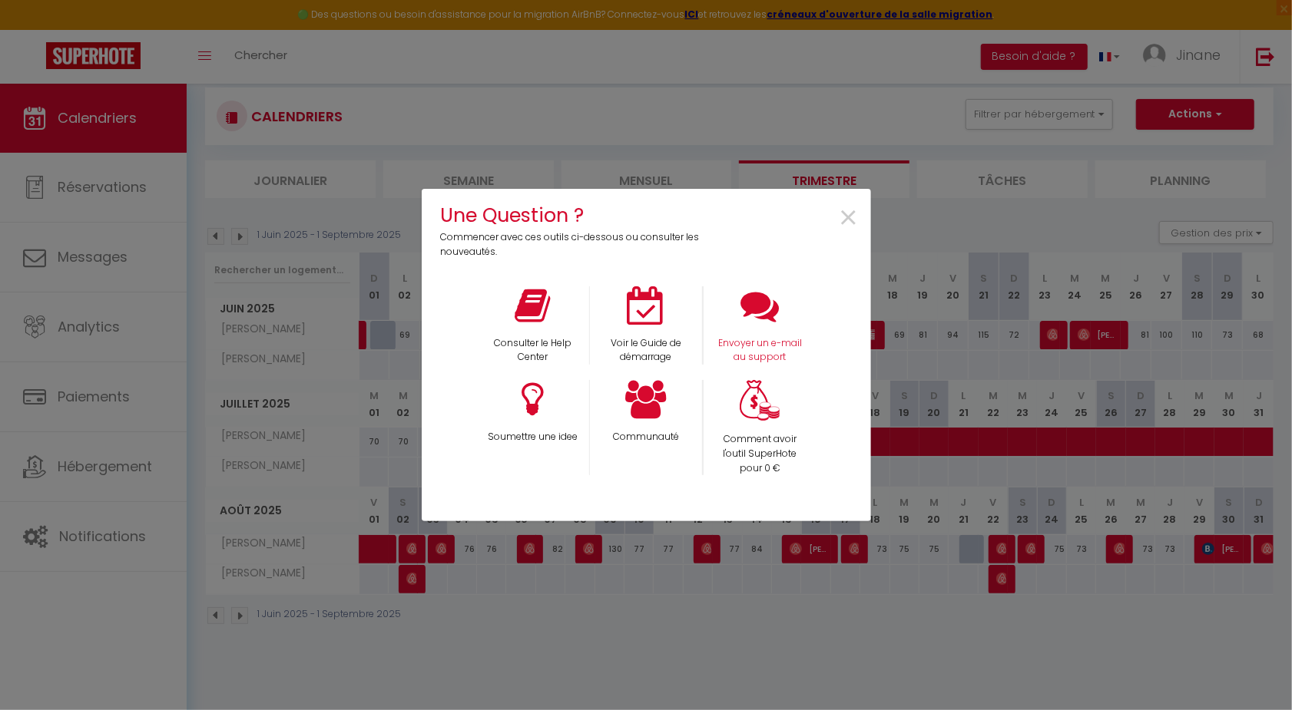
click at [743, 352] on p "Envoyer un e-mail au support" at bounding box center [760, 350] width 93 height 29
click at [857, 212] on span "×" at bounding box center [849, 218] width 21 height 48
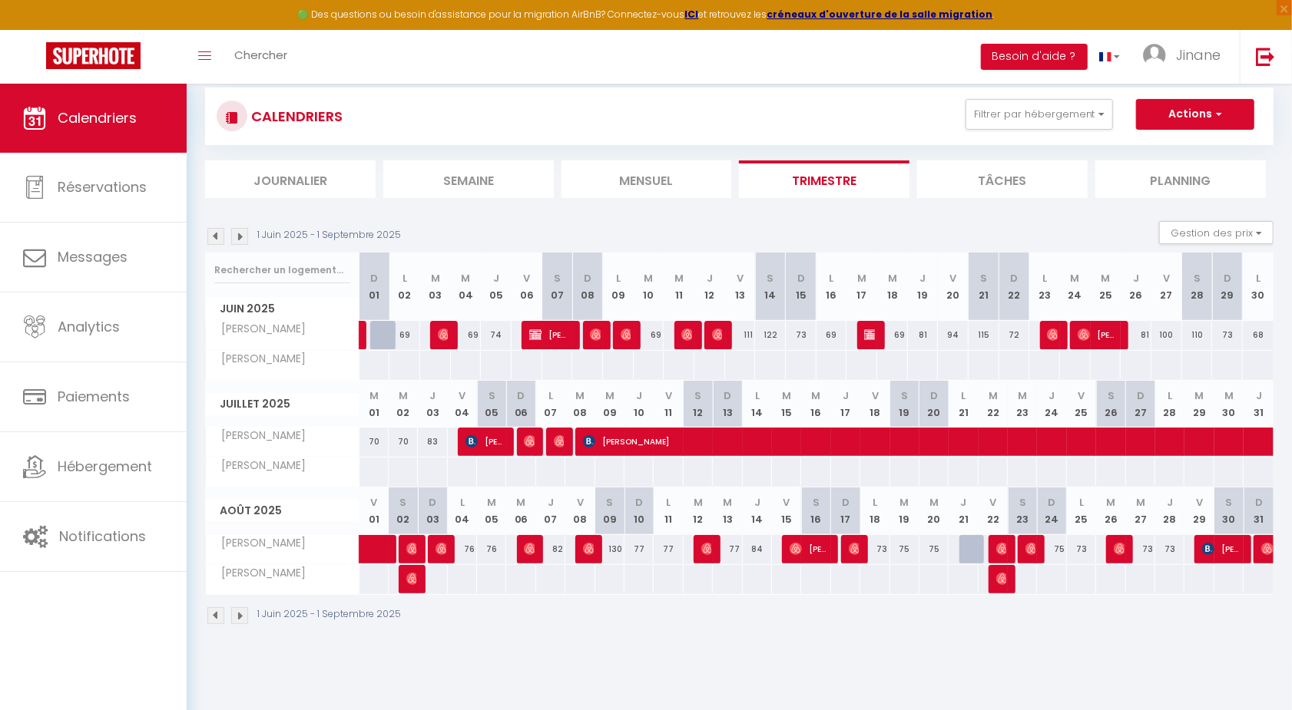
click at [234, 233] on img at bounding box center [239, 236] width 17 height 17
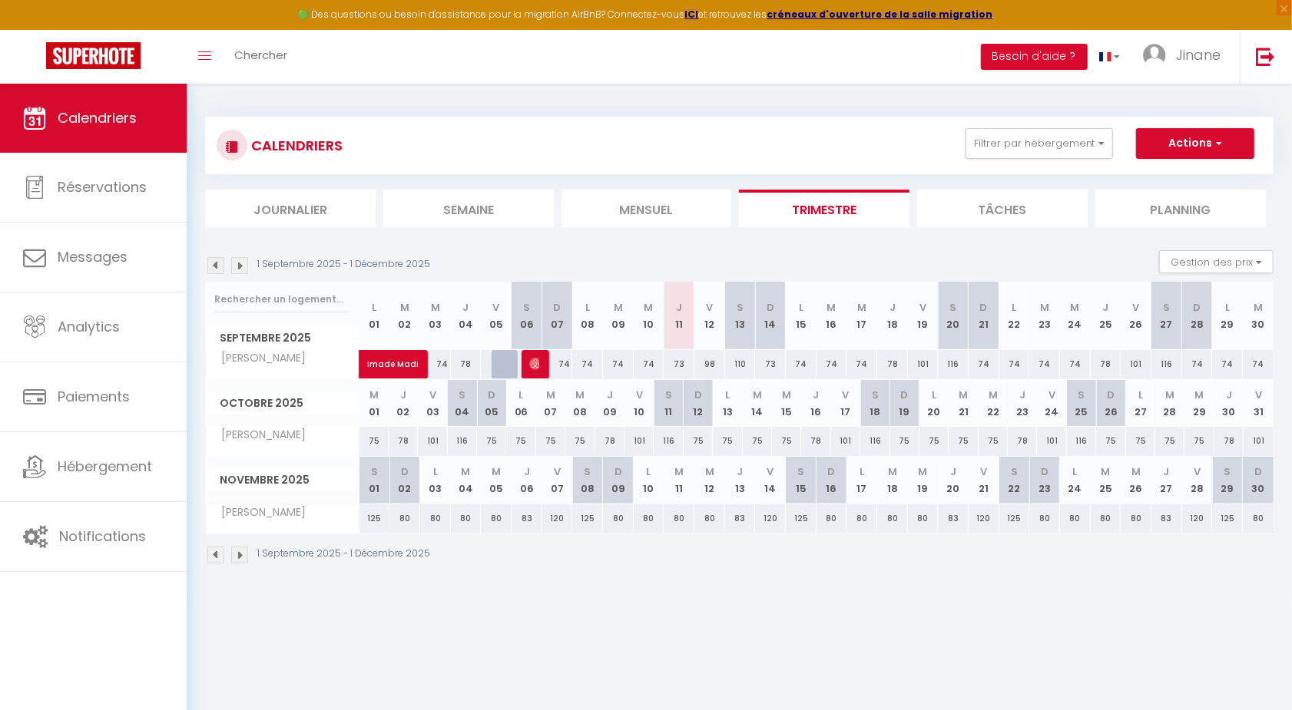
scroll to position [0, 0]
